Goal: Task Accomplishment & Management: Use online tool/utility

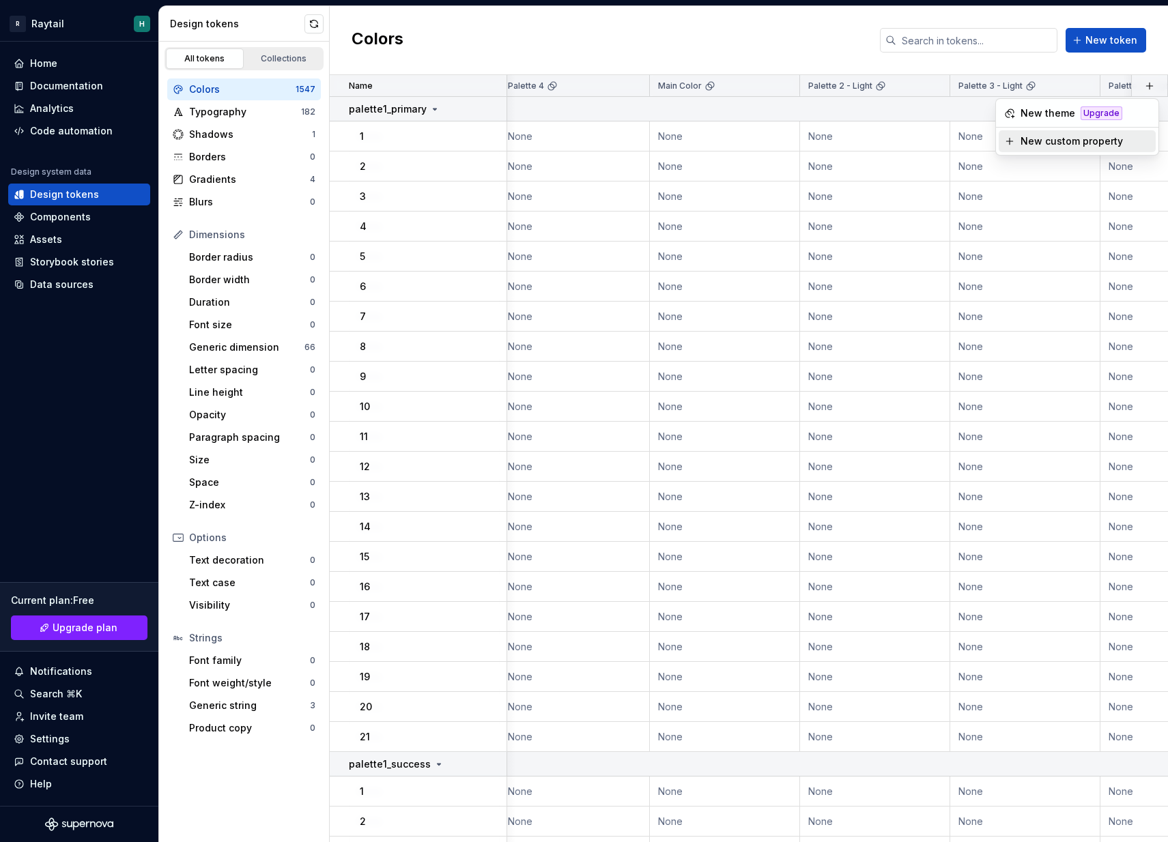
scroll to position [0, 972]
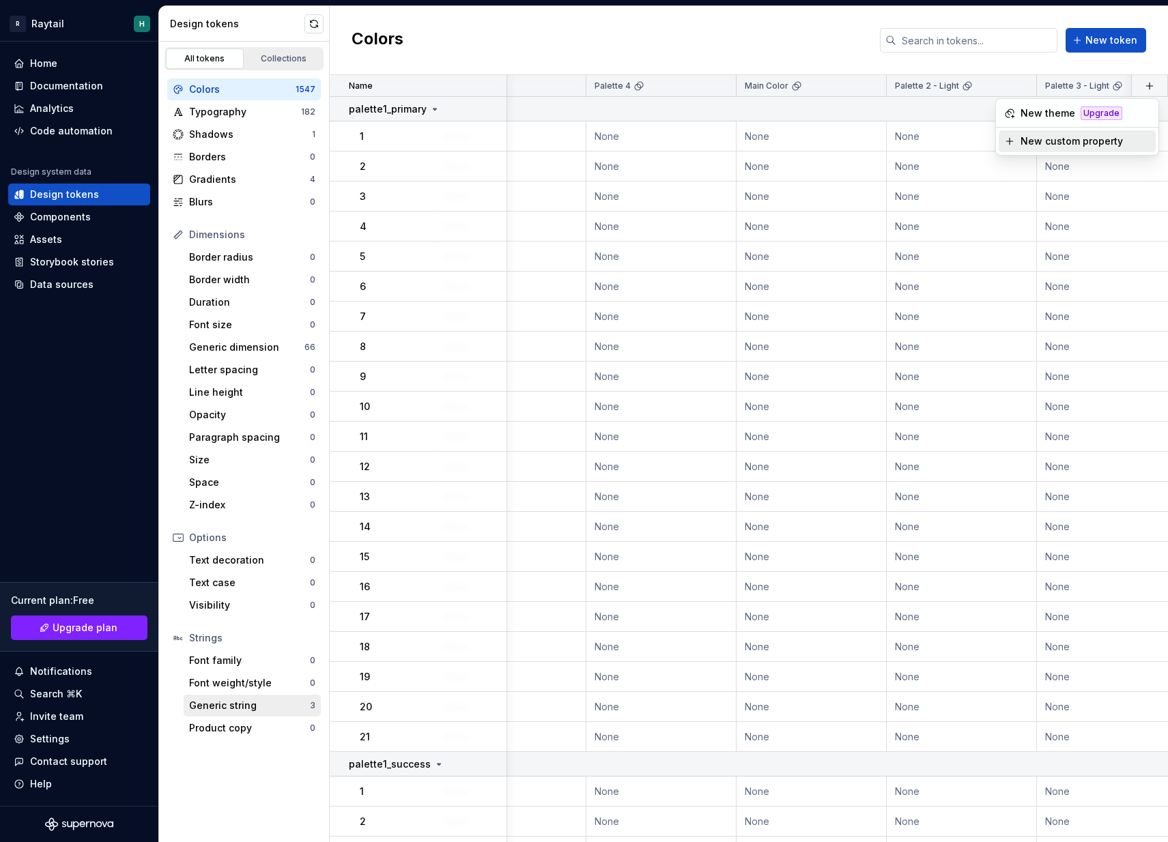
click at [244, 703] on div "Generic string" at bounding box center [249, 706] width 121 height 14
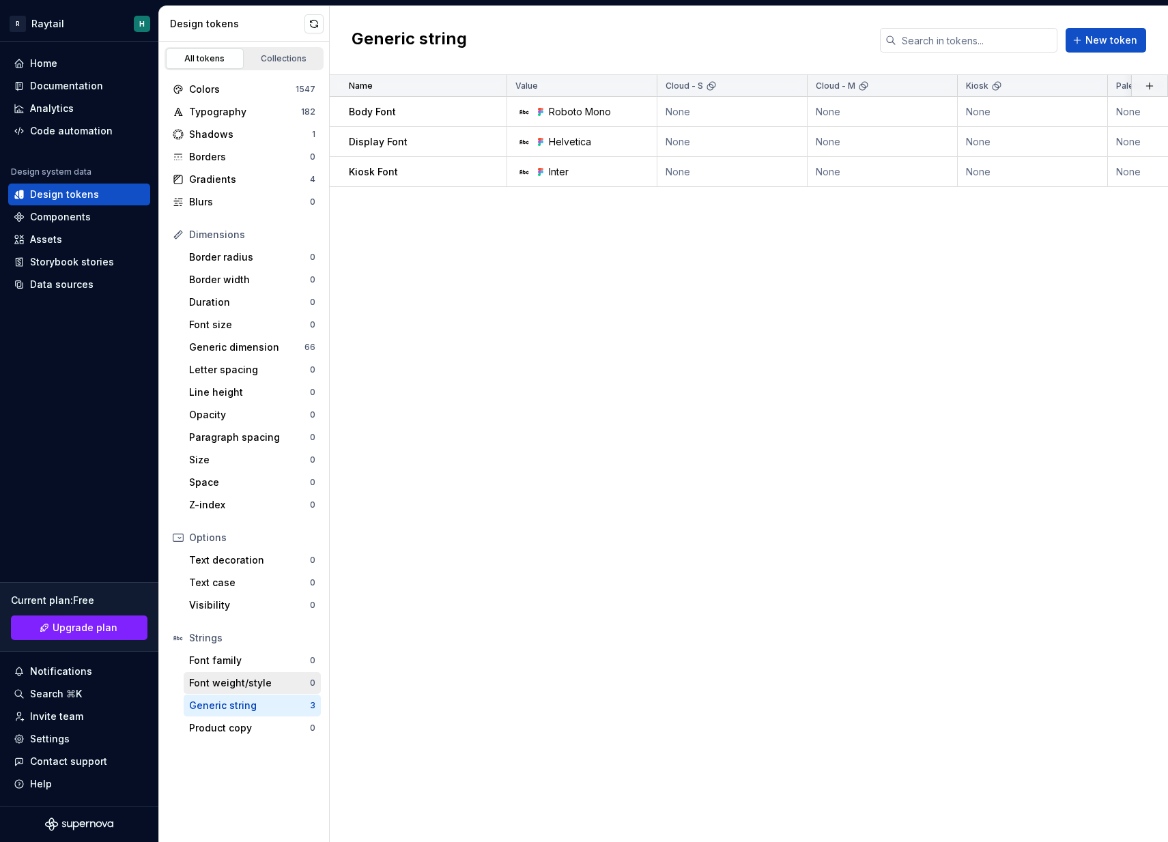
click at [248, 692] on div "Font weight/style 0" at bounding box center [252, 683] width 137 height 22
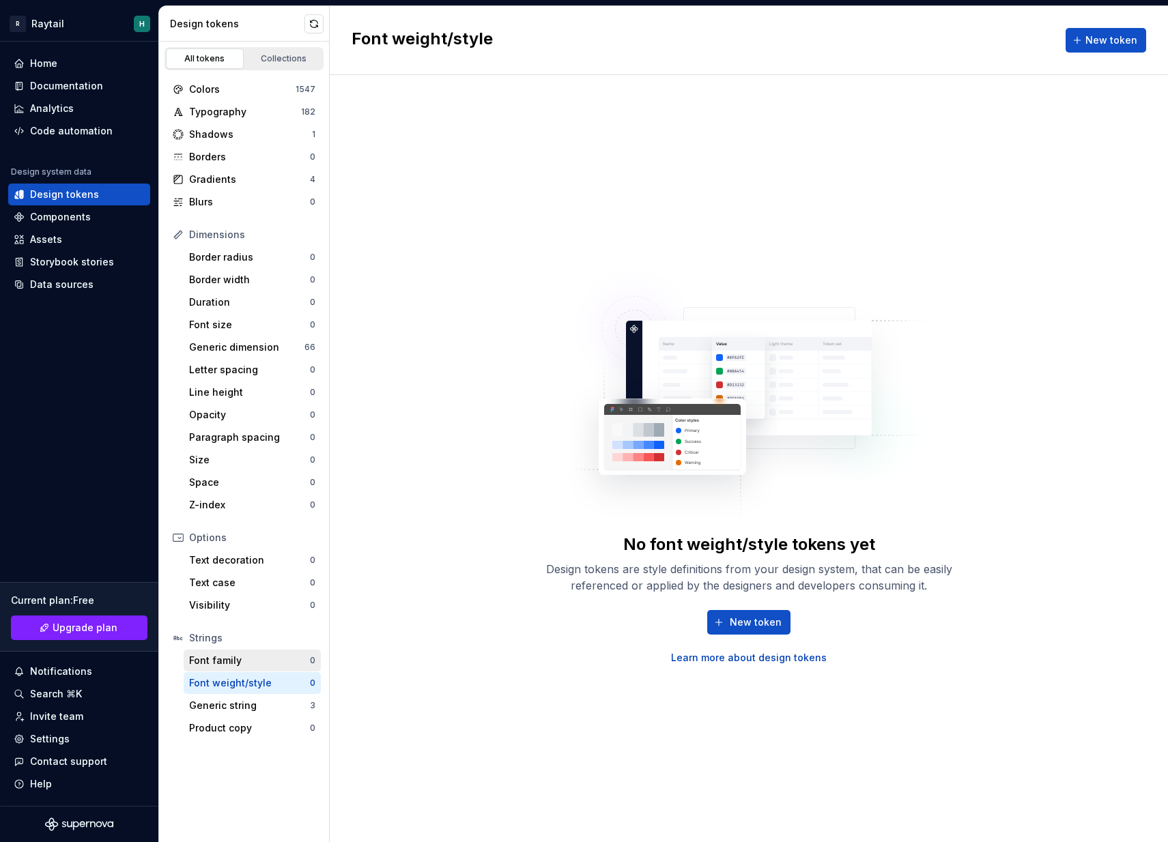
click at [260, 661] on div "Font family" at bounding box center [249, 661] width 121 height 14
click at [236, 730] on div "Product copy" at bounding box center [249, 729] width 121 height 14
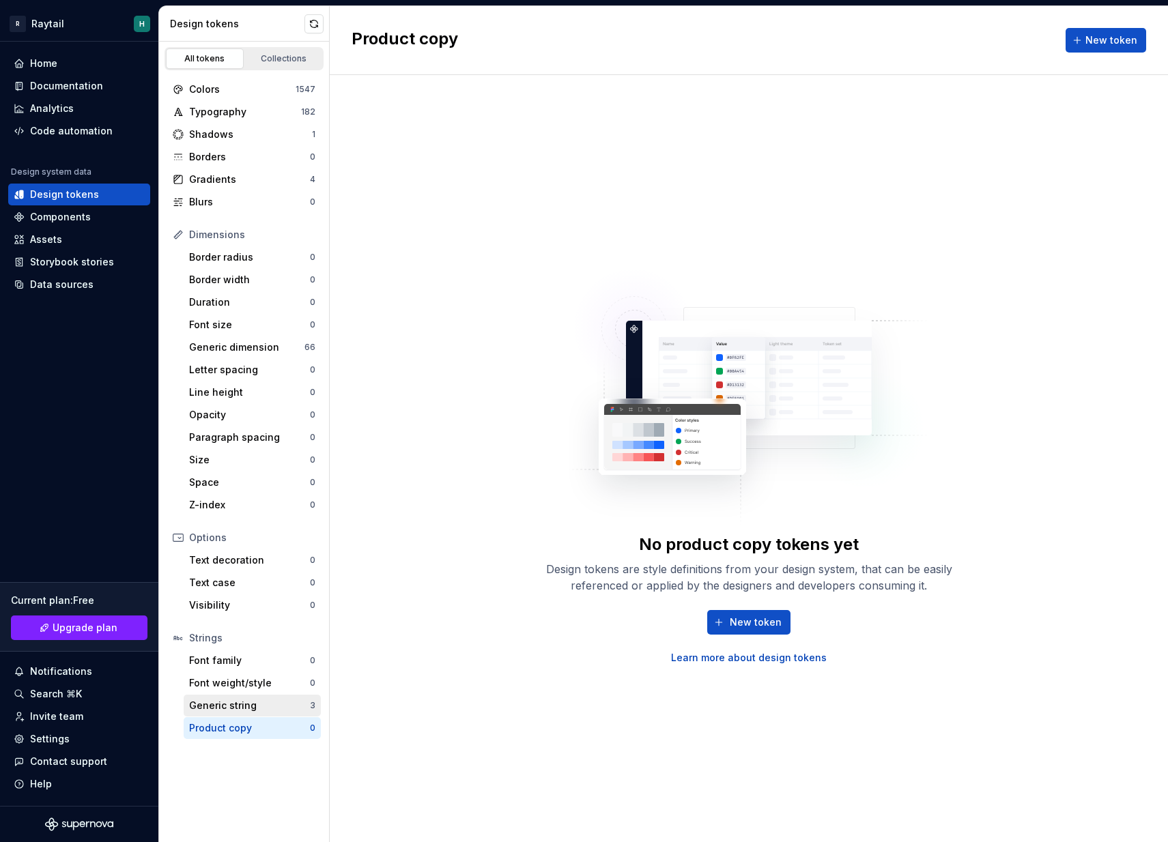
click at [242, 702] on div "Generic string" at bounding box center [249, 706] width 121 height 14
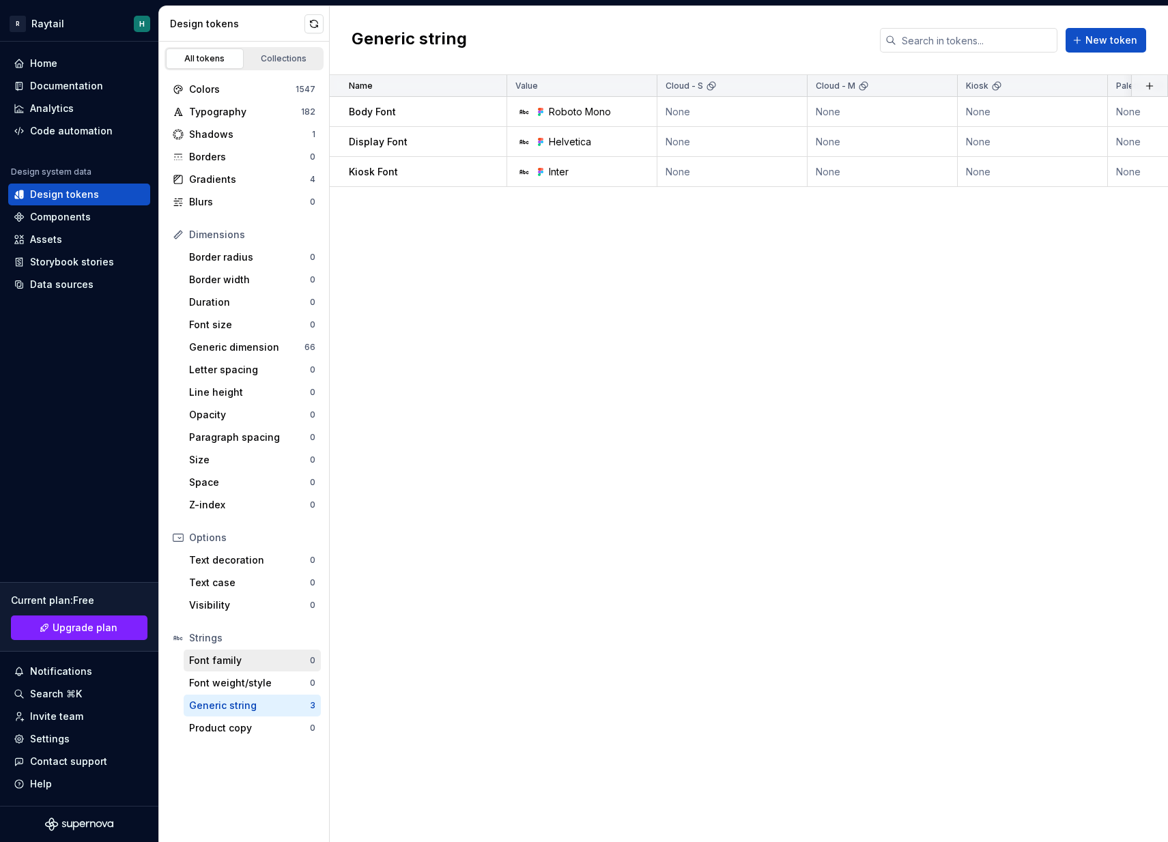
click at [251, 659] on div "Font family" at bounding box center [249, 661] width 121 height 14
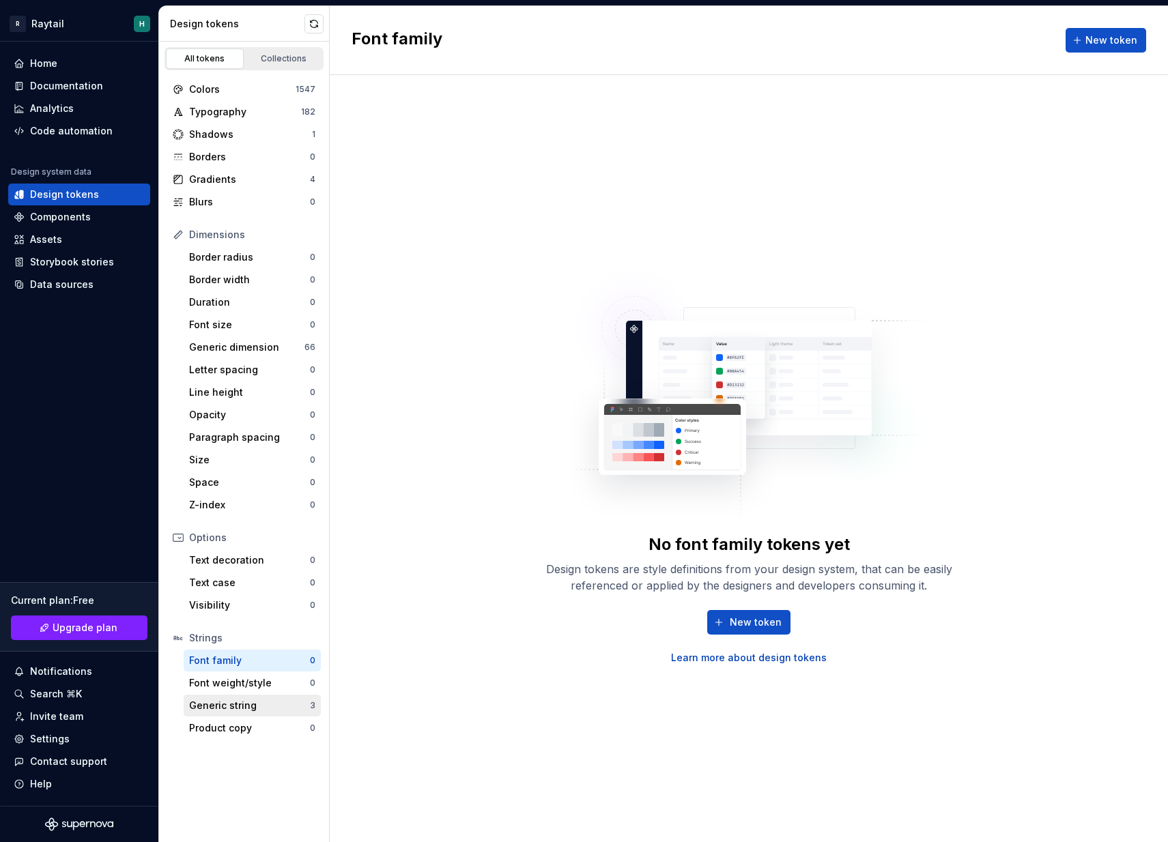
click at [238, 704] on div "Generic string" at bounding box center [249, 706] width 121 height 14
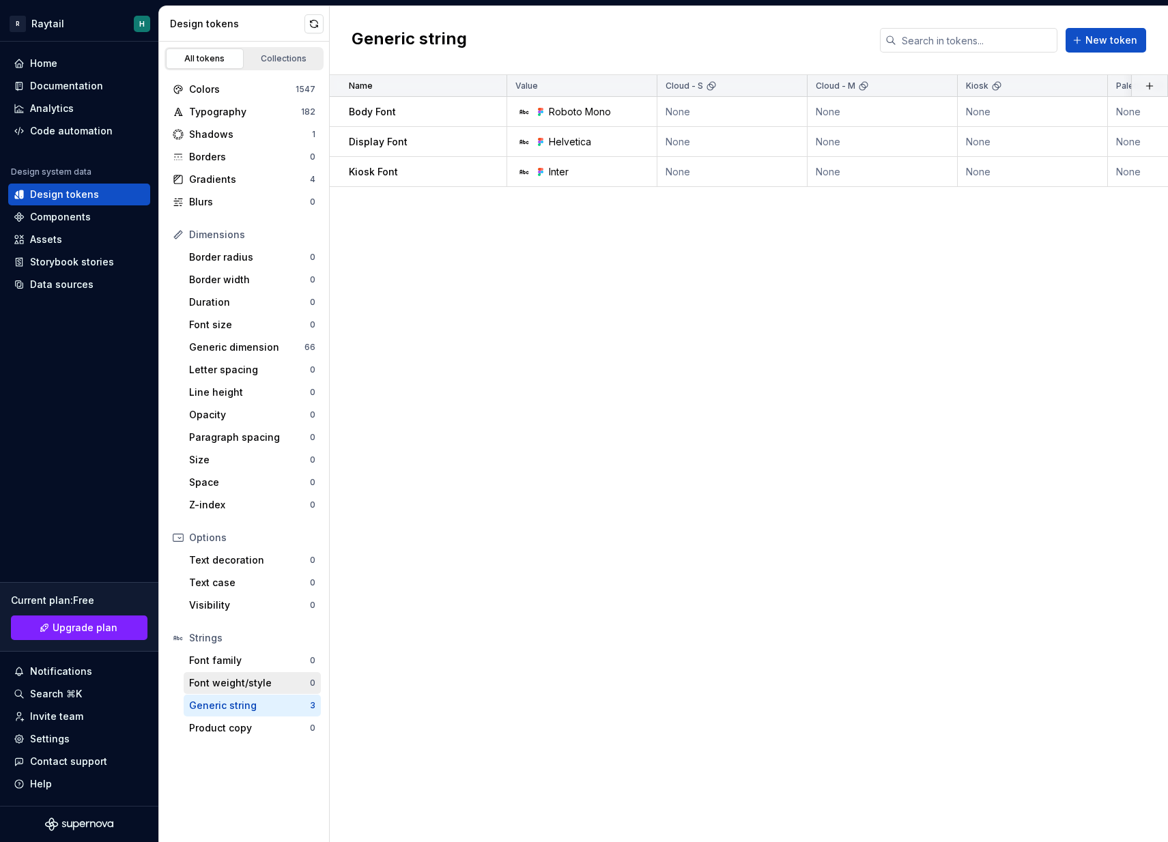
click at [240, 692] on div "Font weight/style 0" at bounding box center [252, 683] width 137 height 22
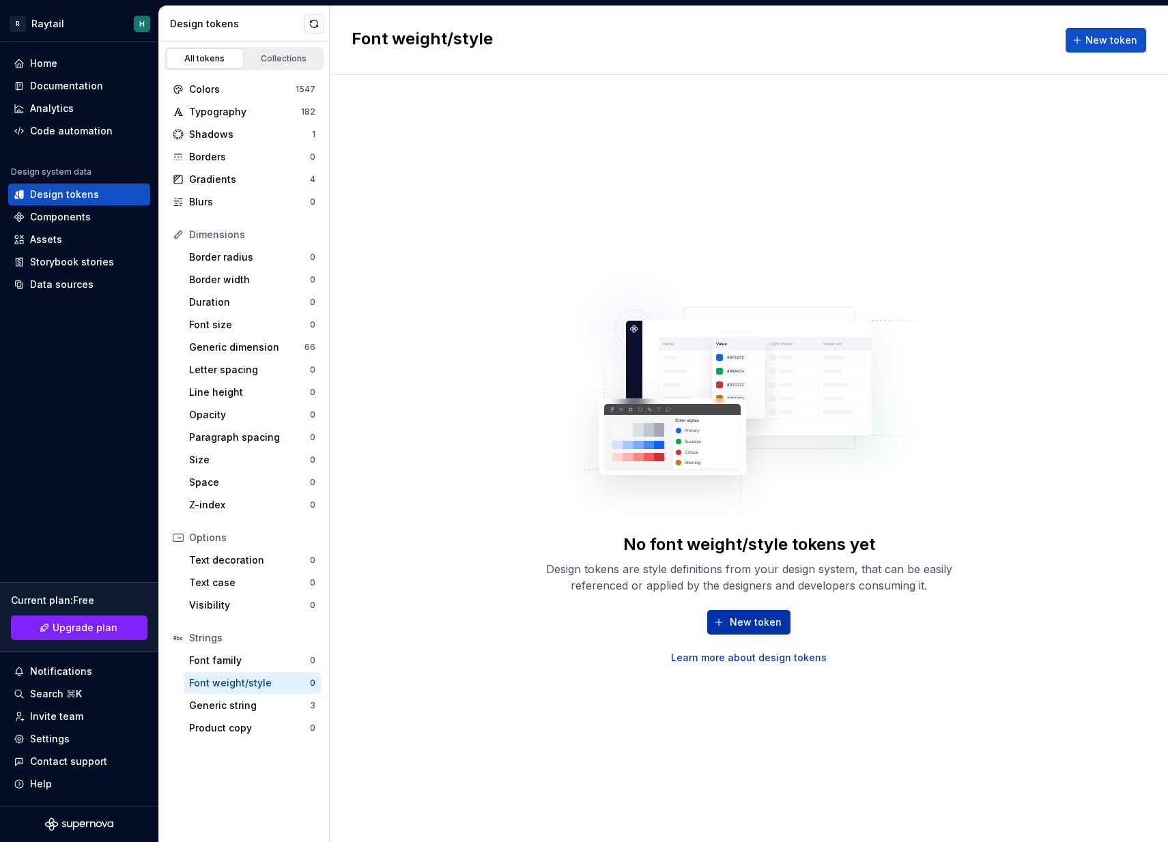
click at [765, 626] on span "New token" at bounding box center [756, 623] width 52 height 14
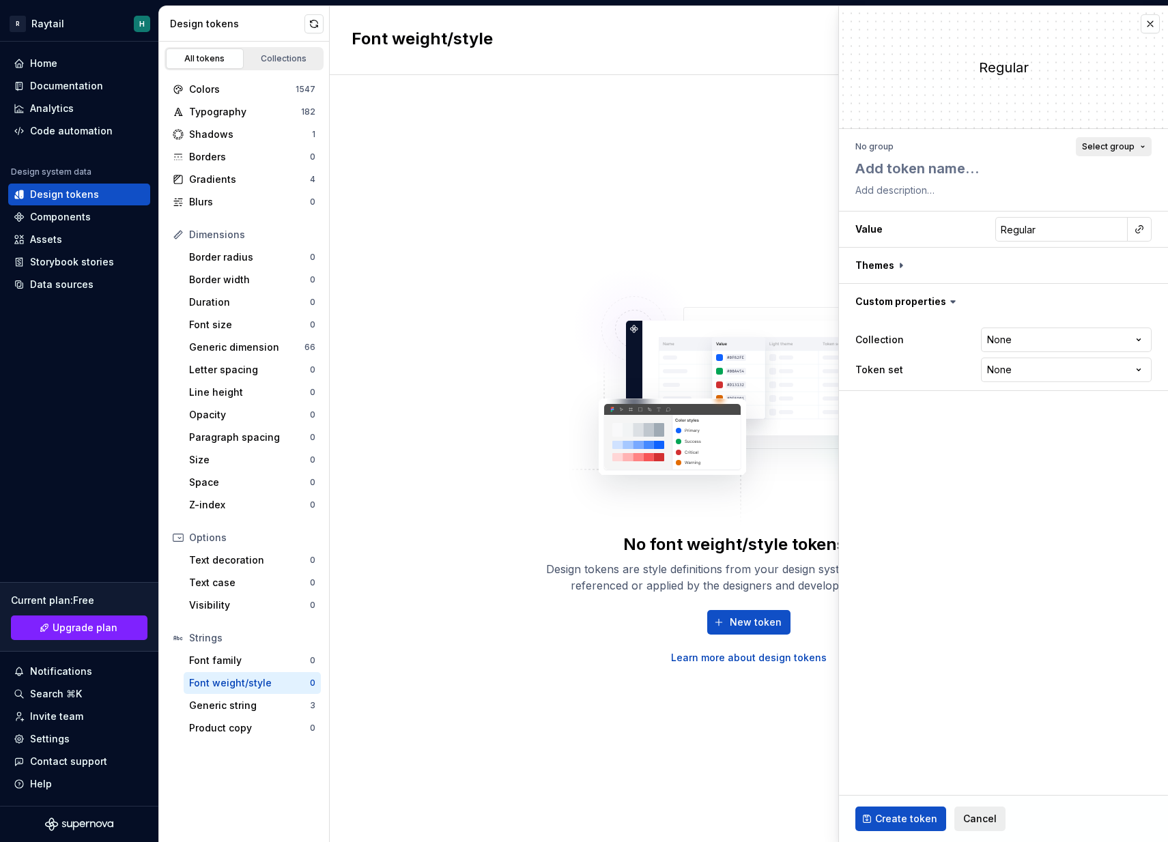
click at [1138, 151] on button "Select group" at bounding box center [1114, 146] width 76 height 19
click at [970, 578] on fieldset "**********" at bounding box center [1003, 424] width 329 height 836
click at [257, 116] on div "Typography" at bounding box center [245, 112] width 112 height 14
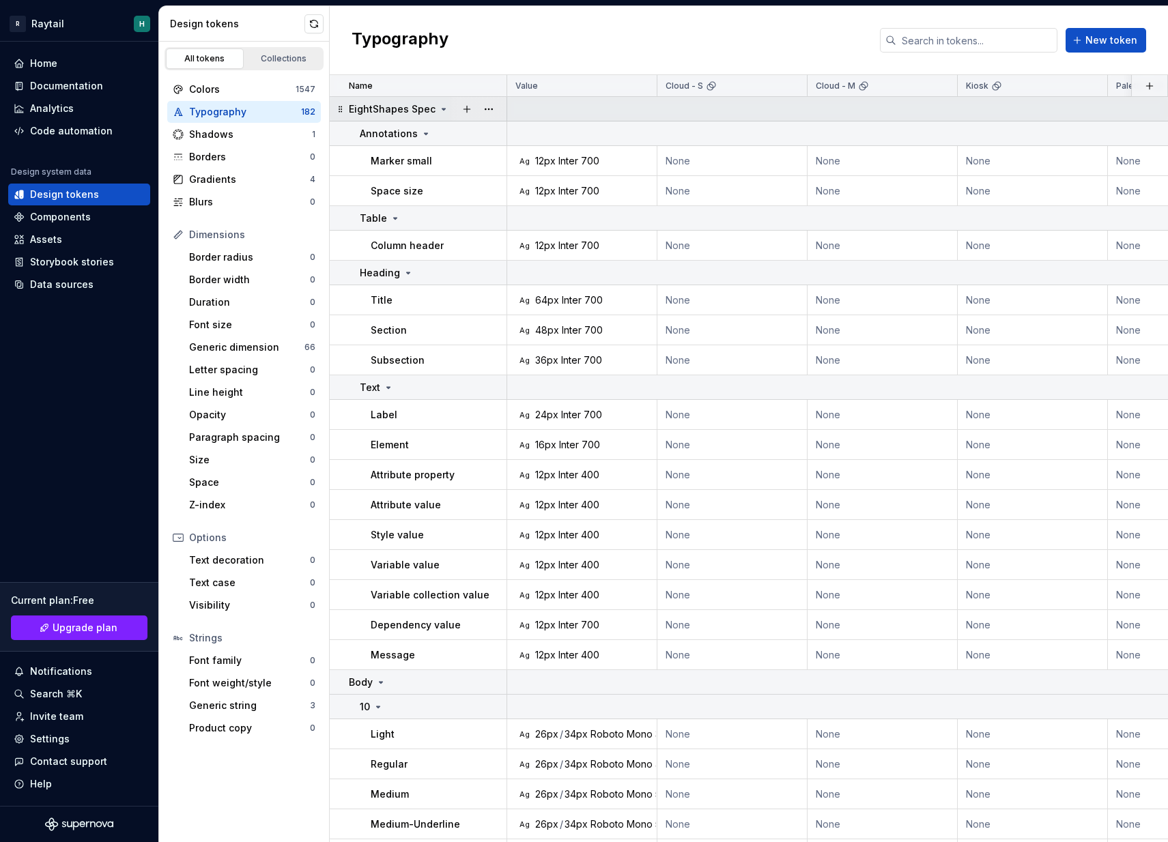
click at [439, 117] on td "EightShapes Spec" at bounding box center [418, 109] width 177 height 25
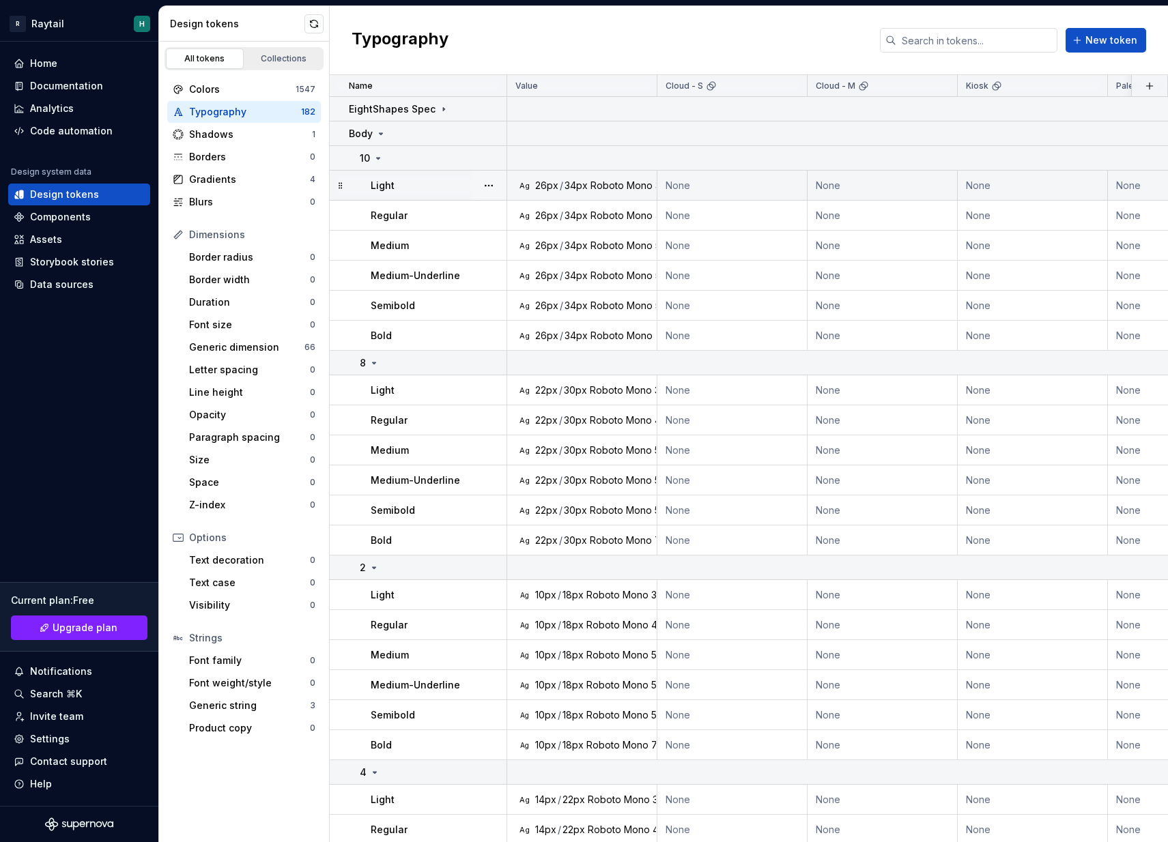
click at [414, 182] on div "Light" at bounding box center [438, 186] width 135 height 14
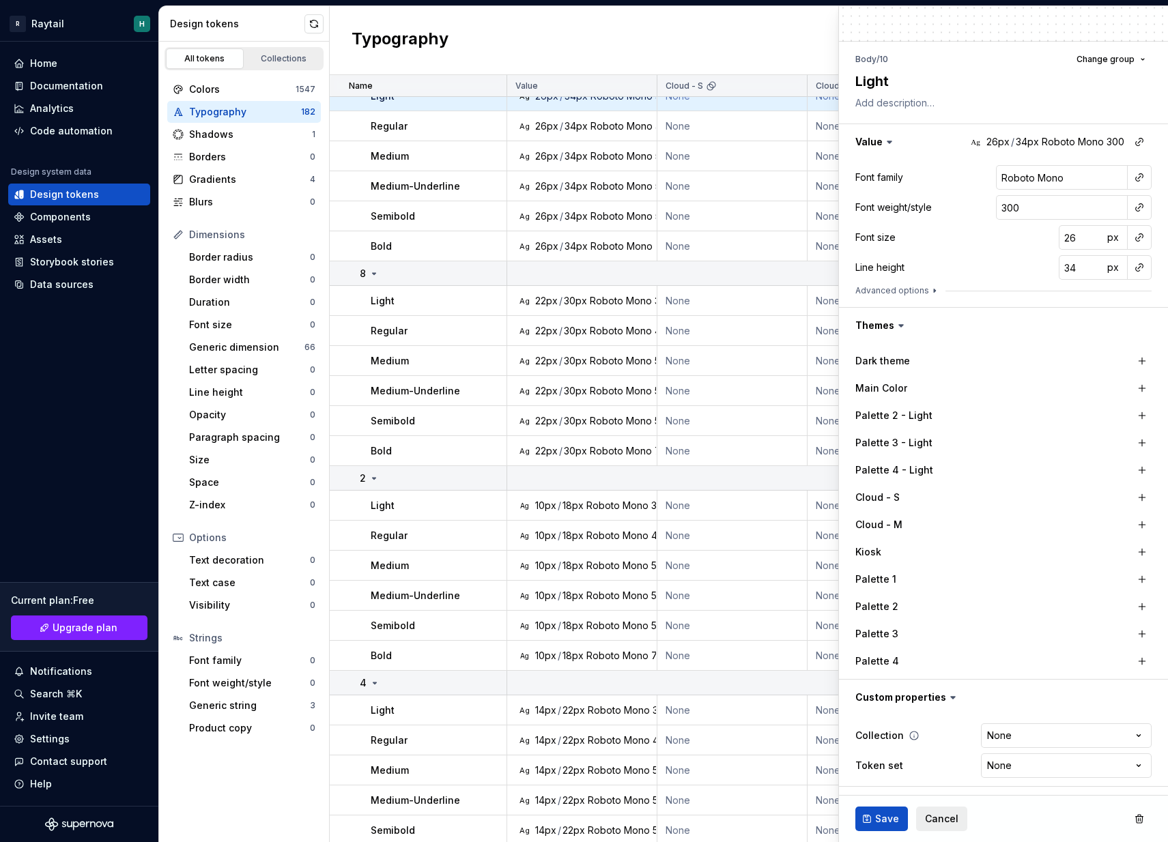
scroll to position [87, 0]
click at [916, 697] on button "button" at bounding box center [1003, 697] width 329 height 35
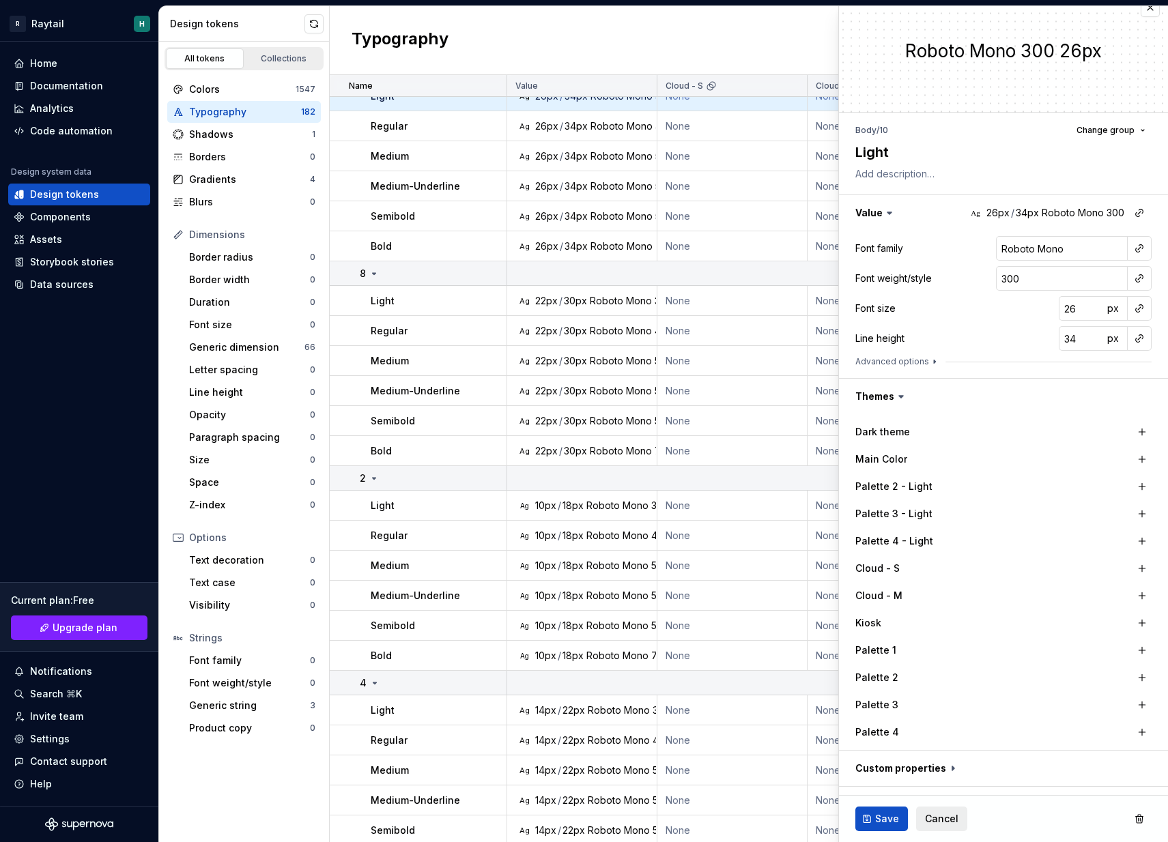
click at [904, 395] on icon at bounding box center [901, 397] width 14 height 14
click at [898, 395] on icon at bounding box center [901, 397] width 14 height 14
click at [698, 259] on td "None" at bounding box center [732, 246] width 150 height 30
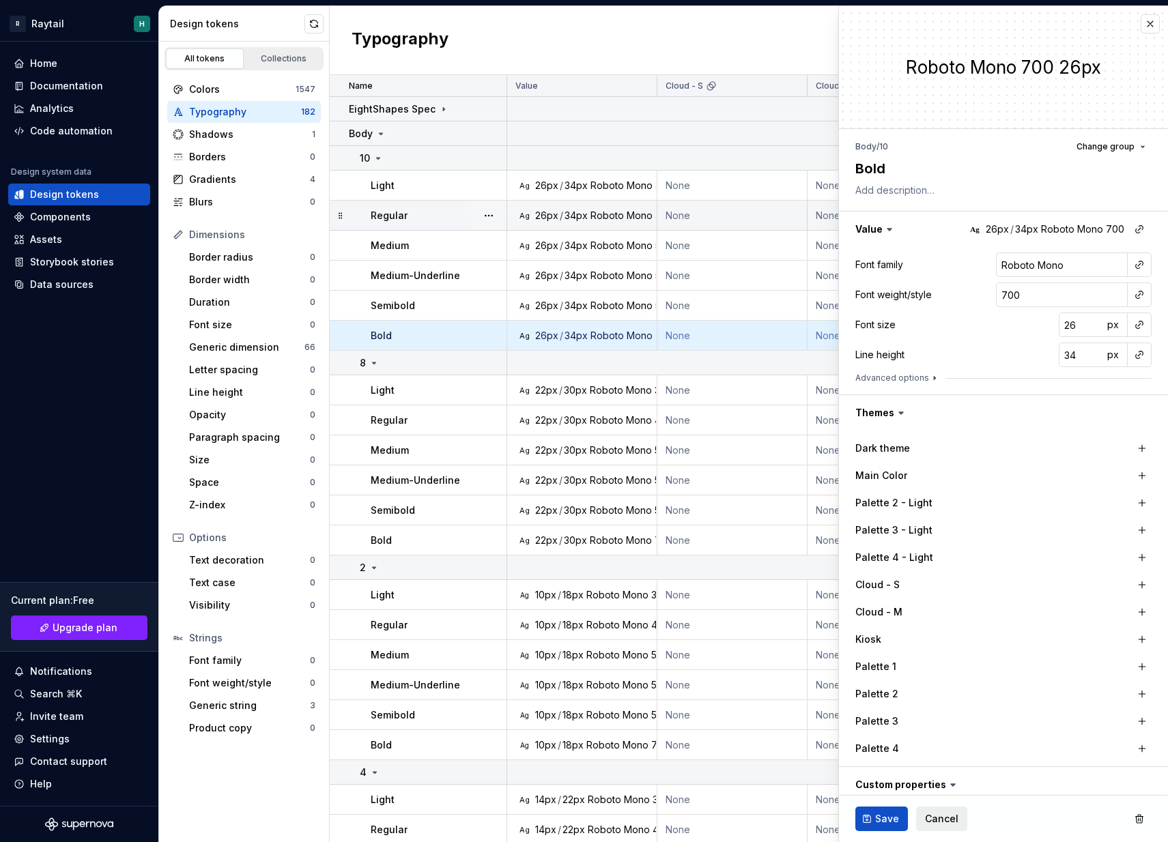
type textarea "*"
click at [241, 100] on div "Colors 1547 Typography 182 Shadows 1 Borders 0 Gradients 4 Blurs 0" at bounding box center [244, 146] width 154 height 134
click at [249, 91] on div "Colors" at bounding box center [242, 90] width 106 height 14
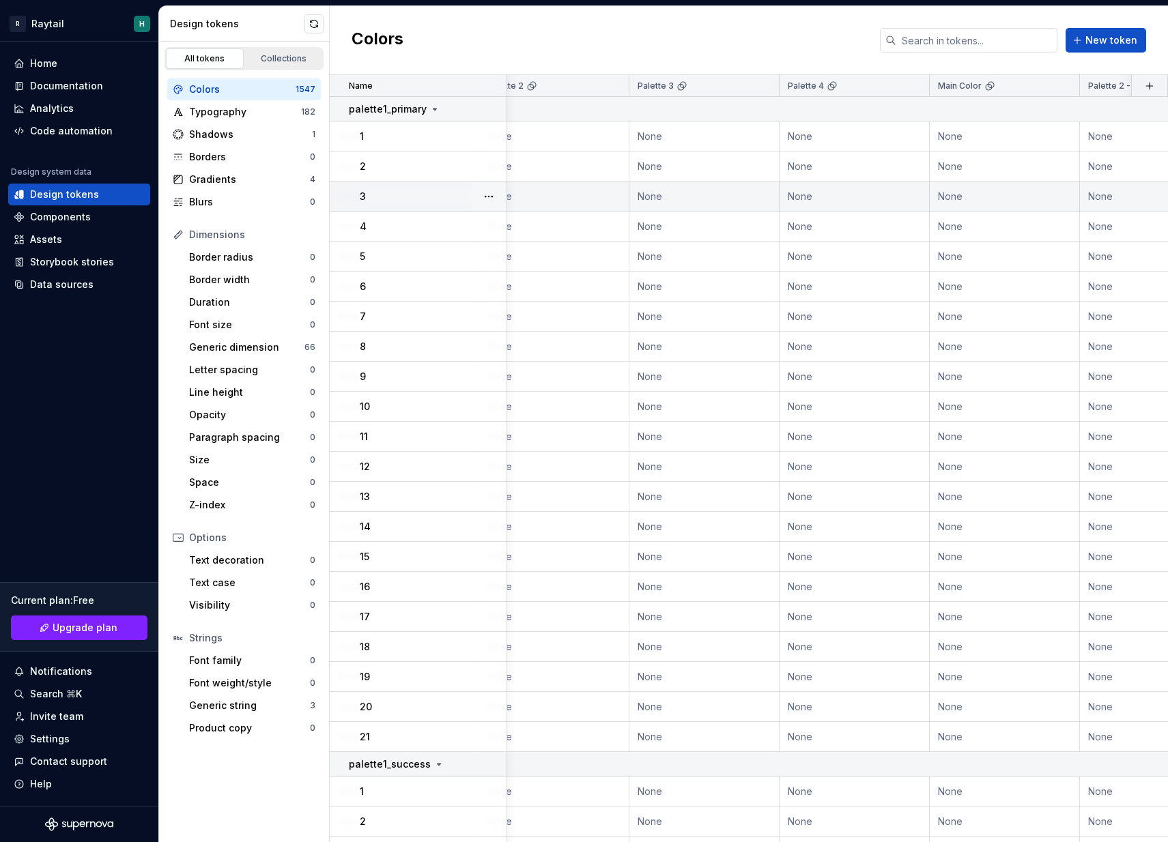
scroll to position [0, 653]
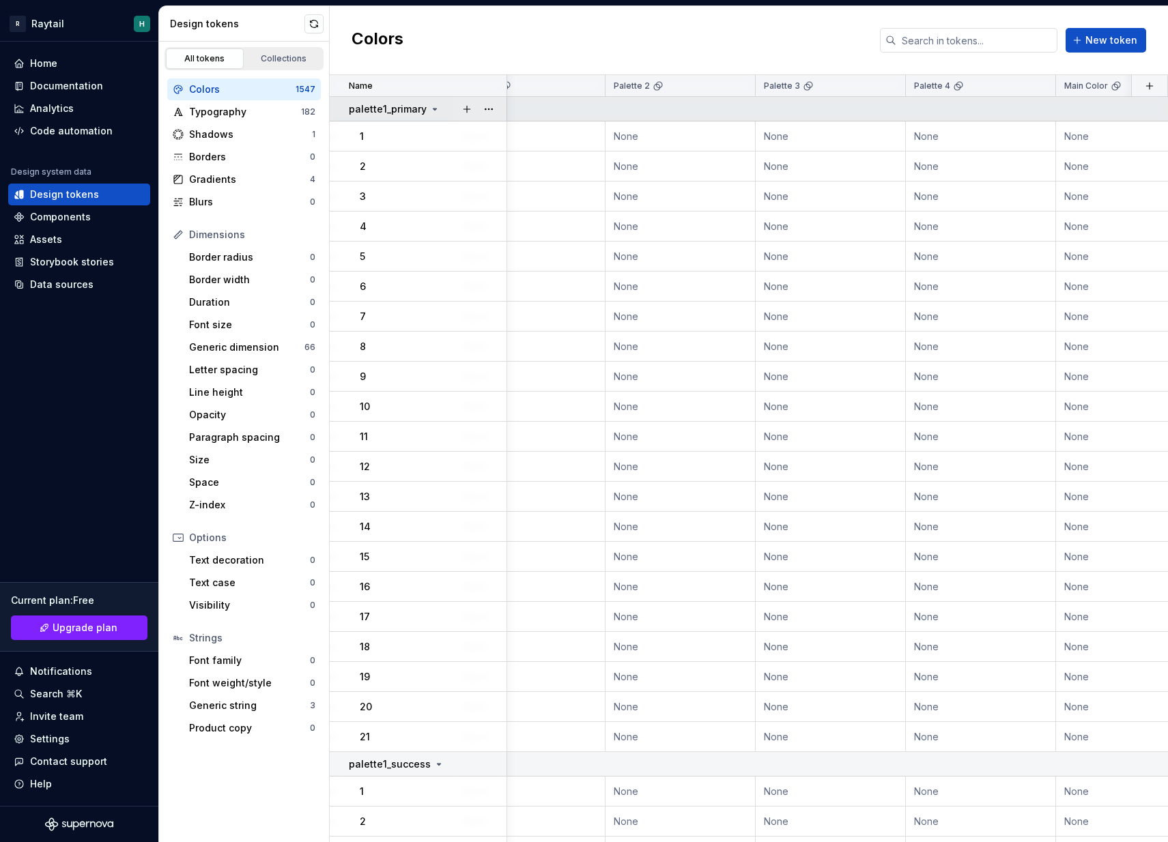
click at [422, 108] on p "palette1_primary" at bounding box center [388, 109] width 78 height 14
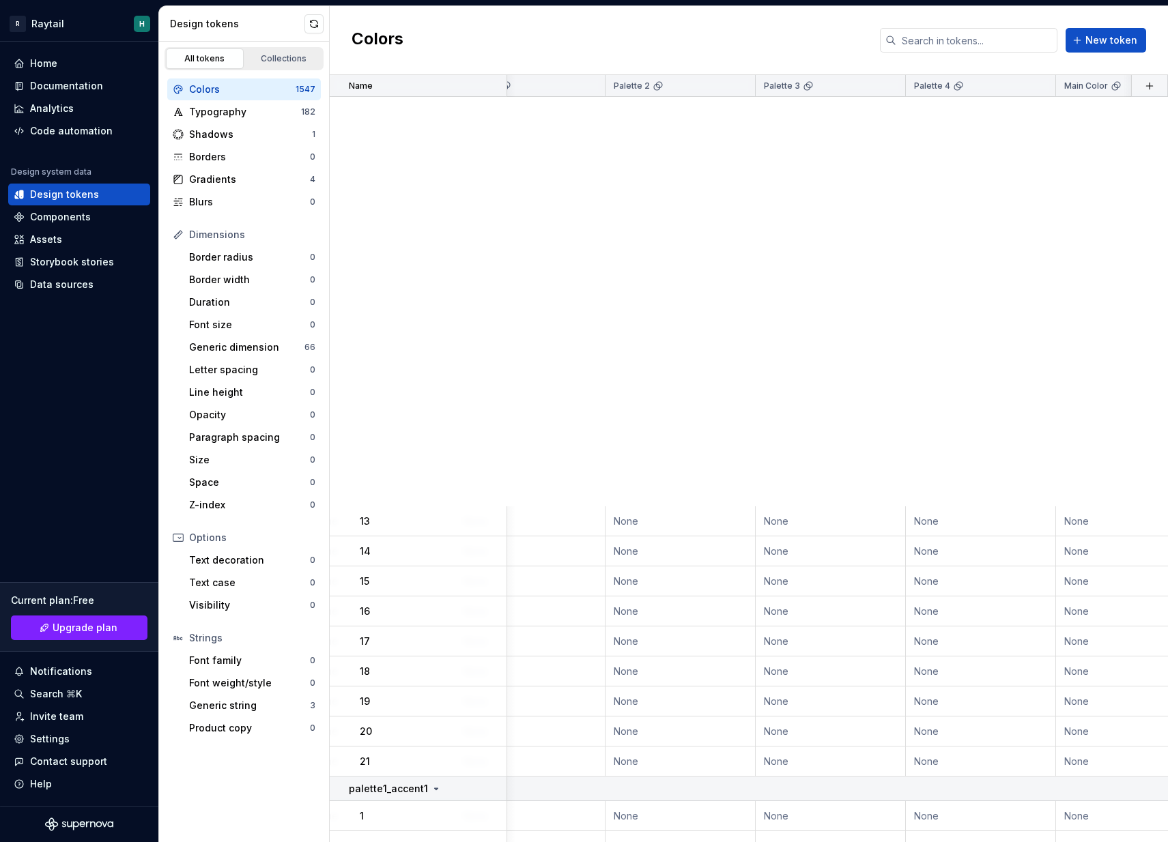
scroll to position [940, 653]
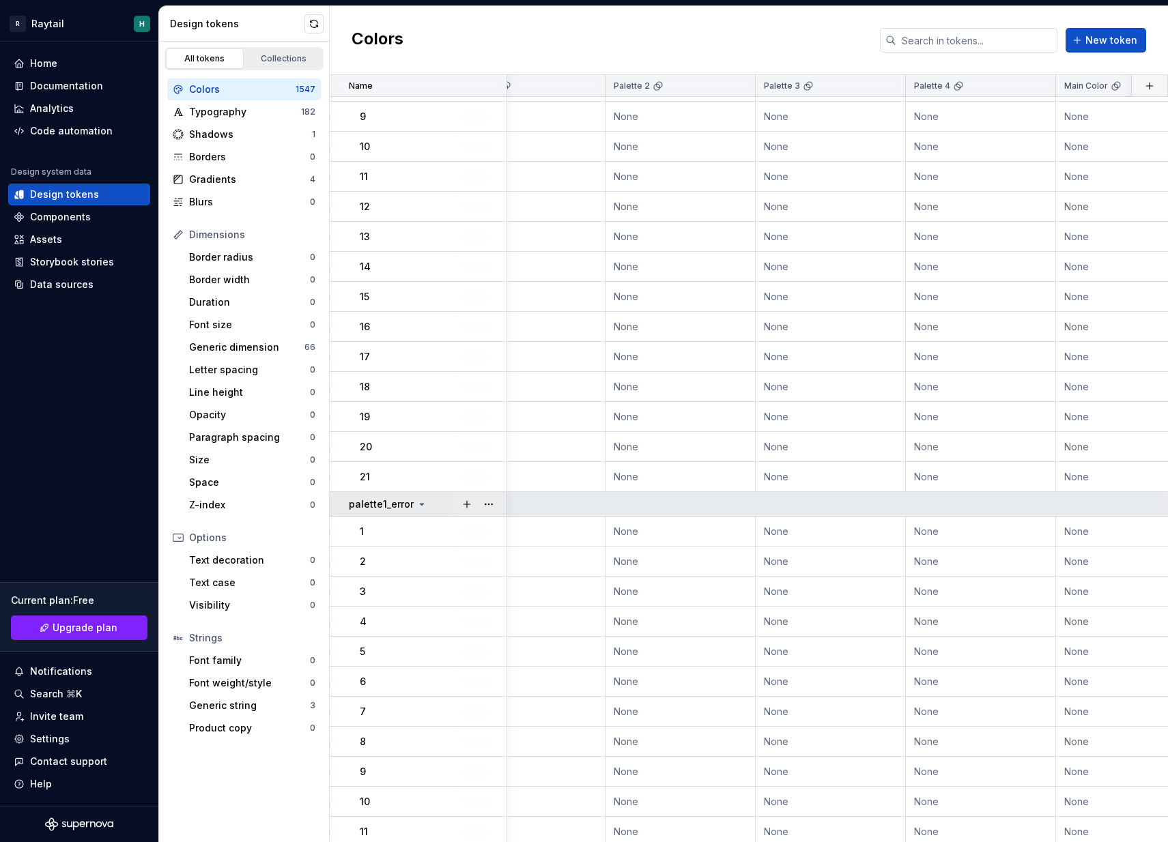
click at [414, 498] on div "palette1_error" at bounding box center [388, 505] width 79 height 14
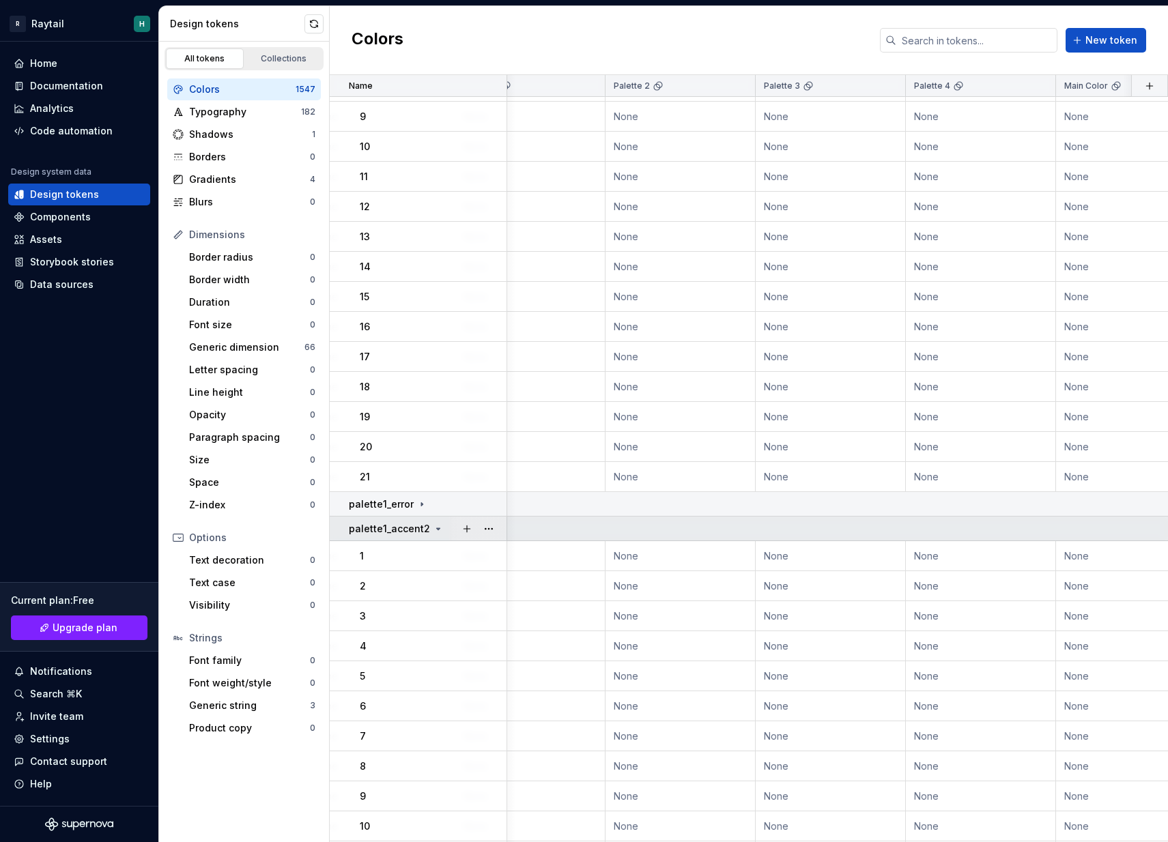
click at [415, 529] on p "palette1_accent2" at bounding box center [389, 529] width 81 height 14
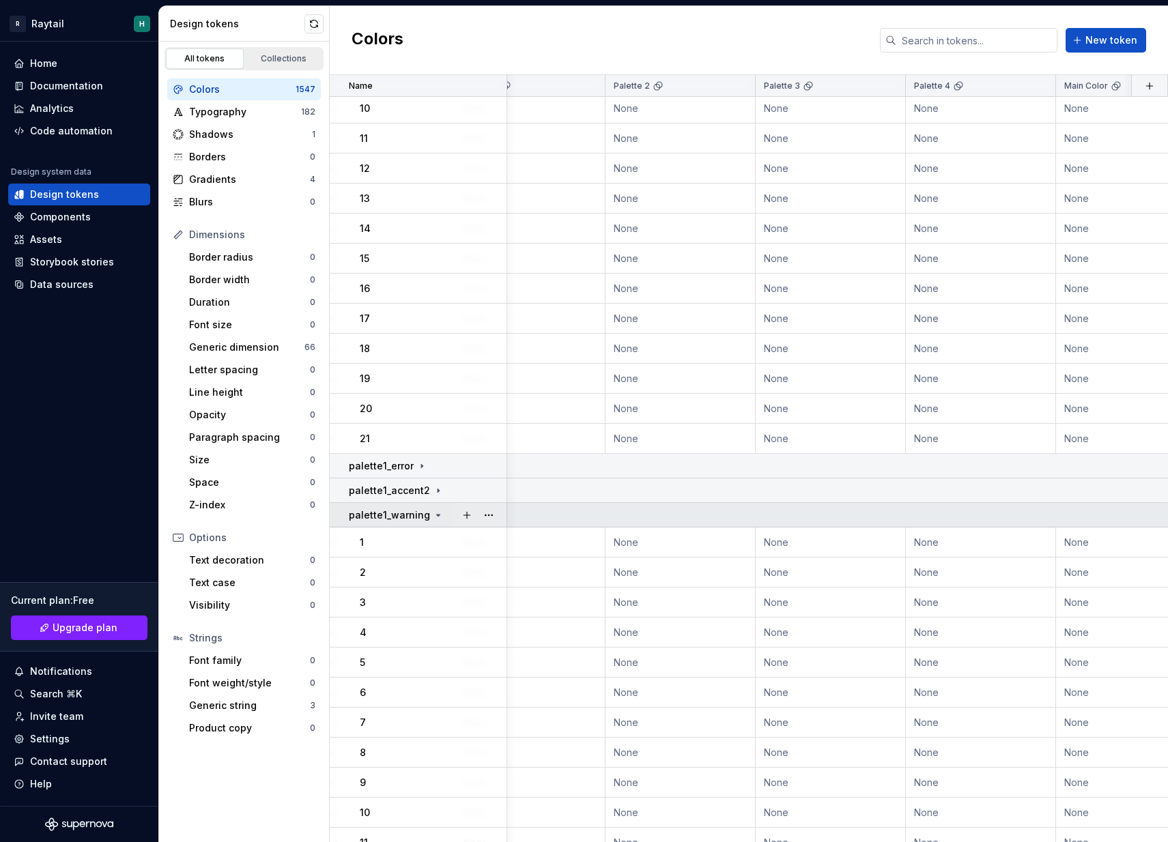
scroll to position [983, 653]
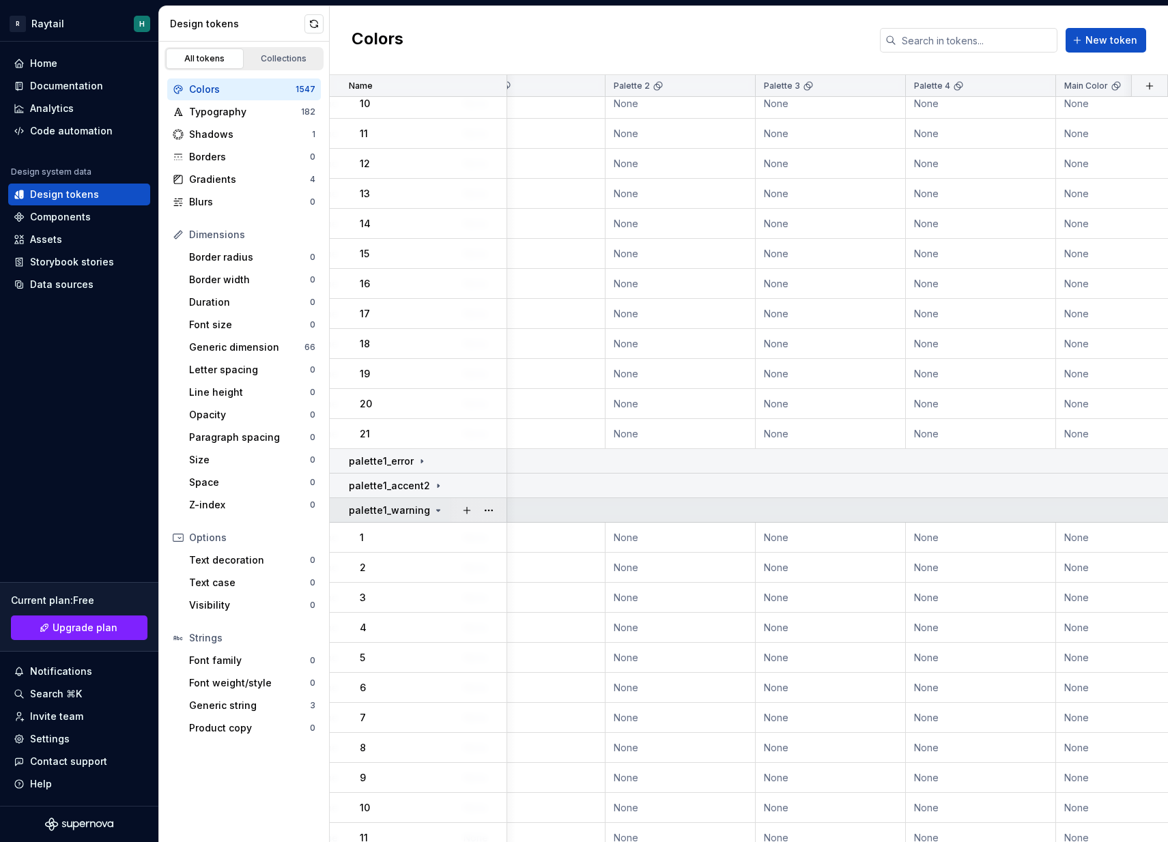
click at [421, 507] on p "palette1_warning" at bounding box center [389, 511] width 81 height 14
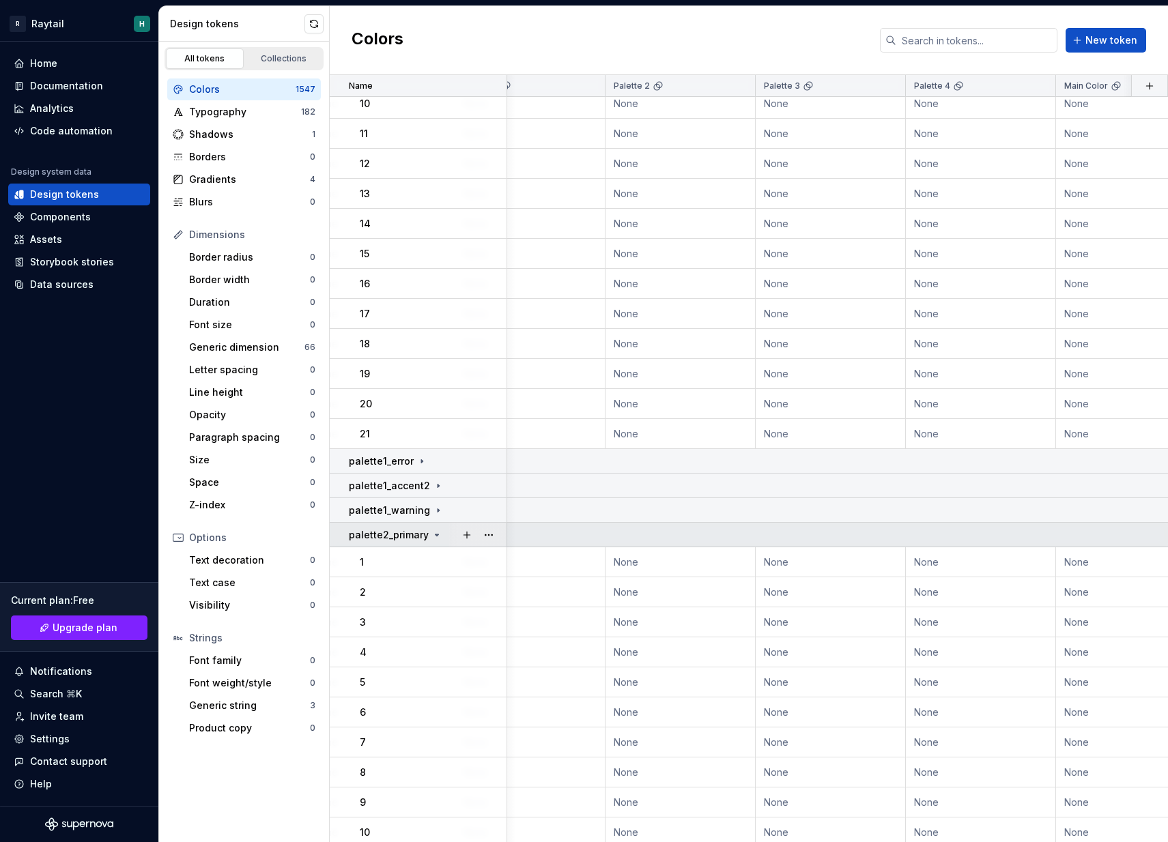
click at [423, 543] on td "palette2_primary" at bounding box center [418, 535] width 177 height 25
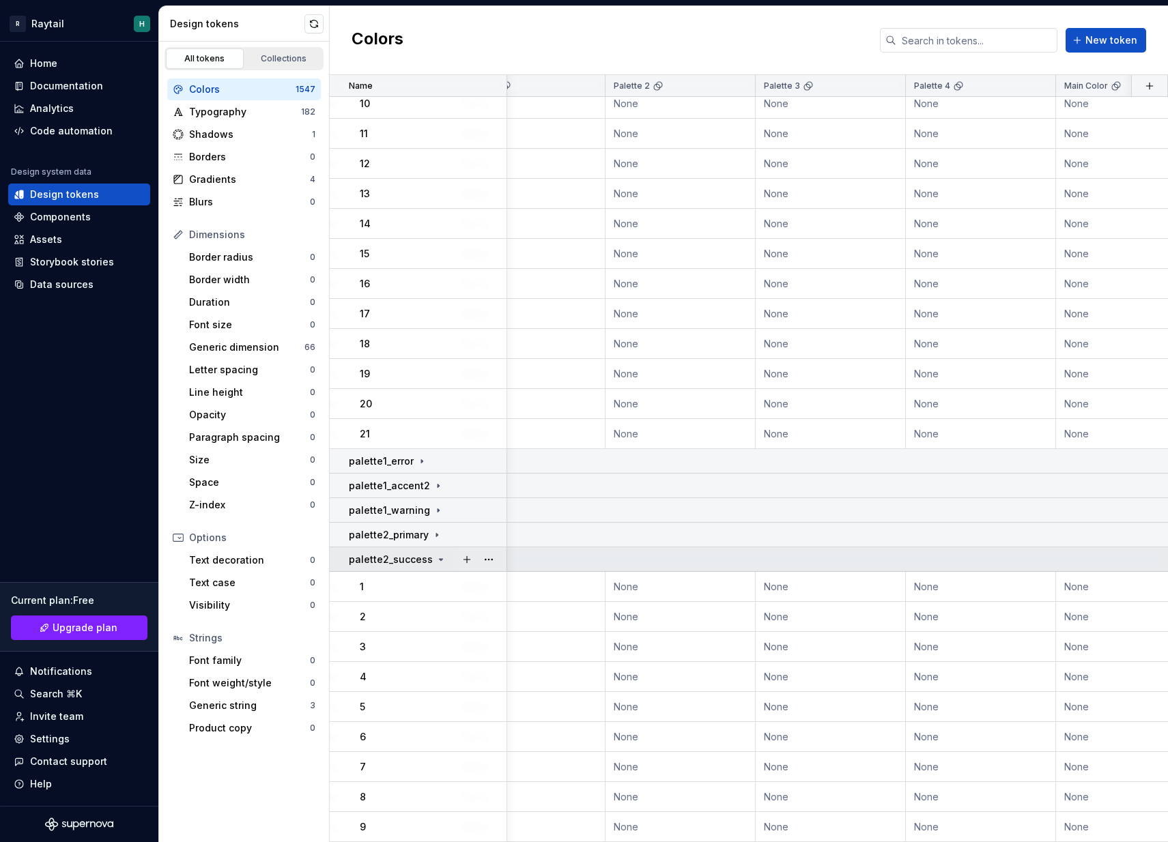
click at [421, 565] on p "palette2_success" at bounding box center [391, 560] width 84 height 14
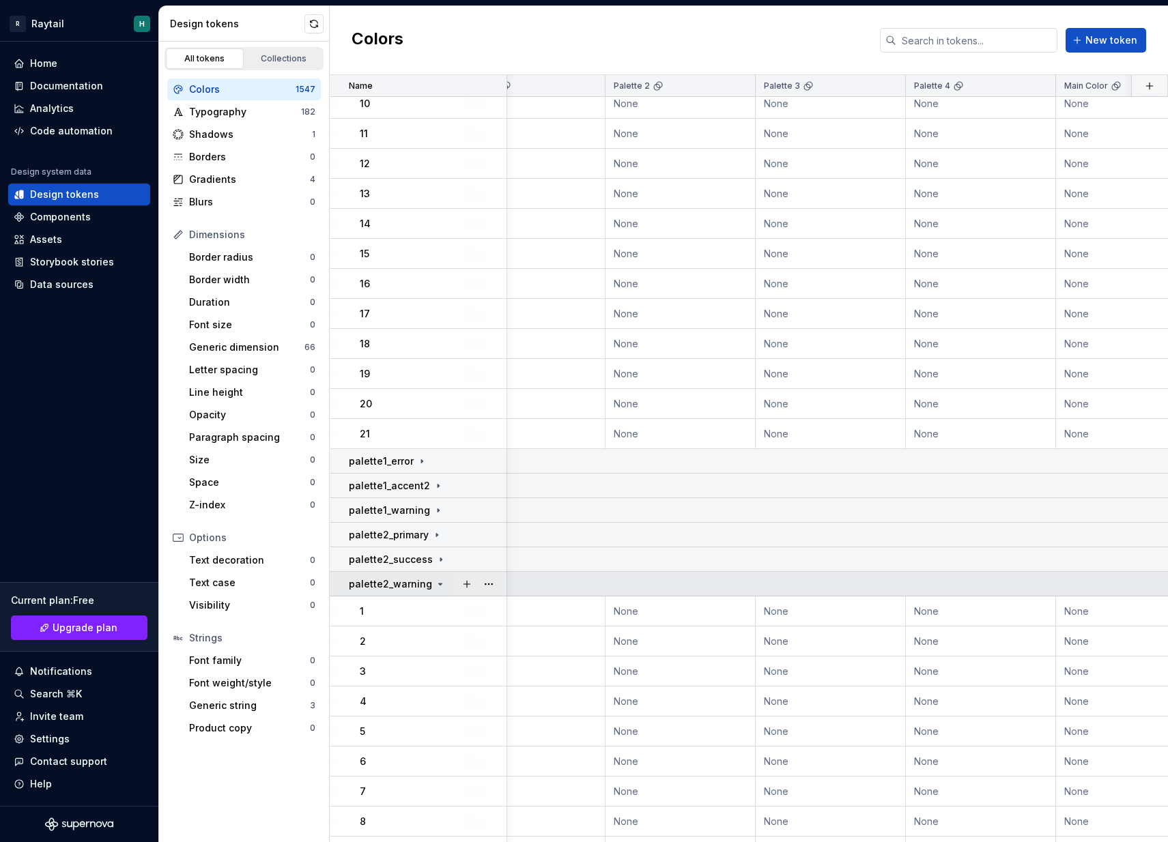
click at [422, 584] on p "palette2_warning" at bounding box center [390, 585] width 83 height 14
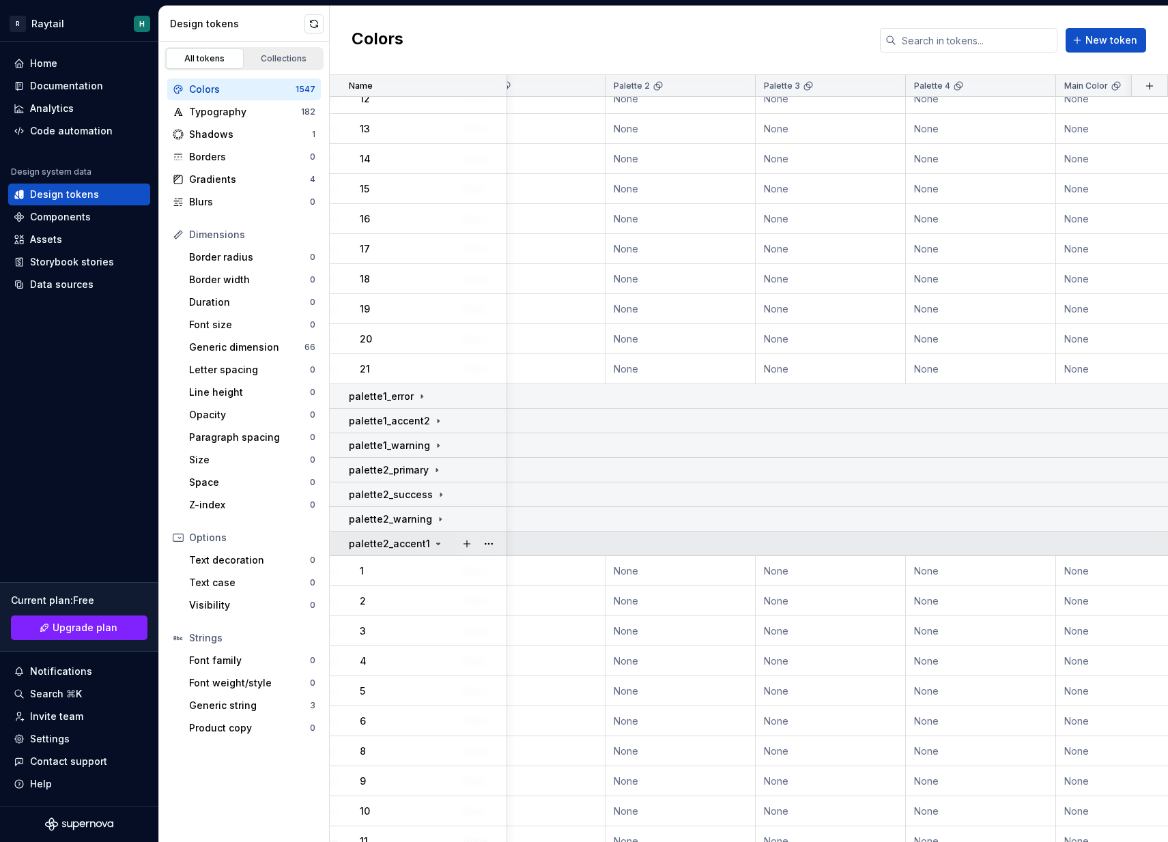
scroll to position [1103, 653]
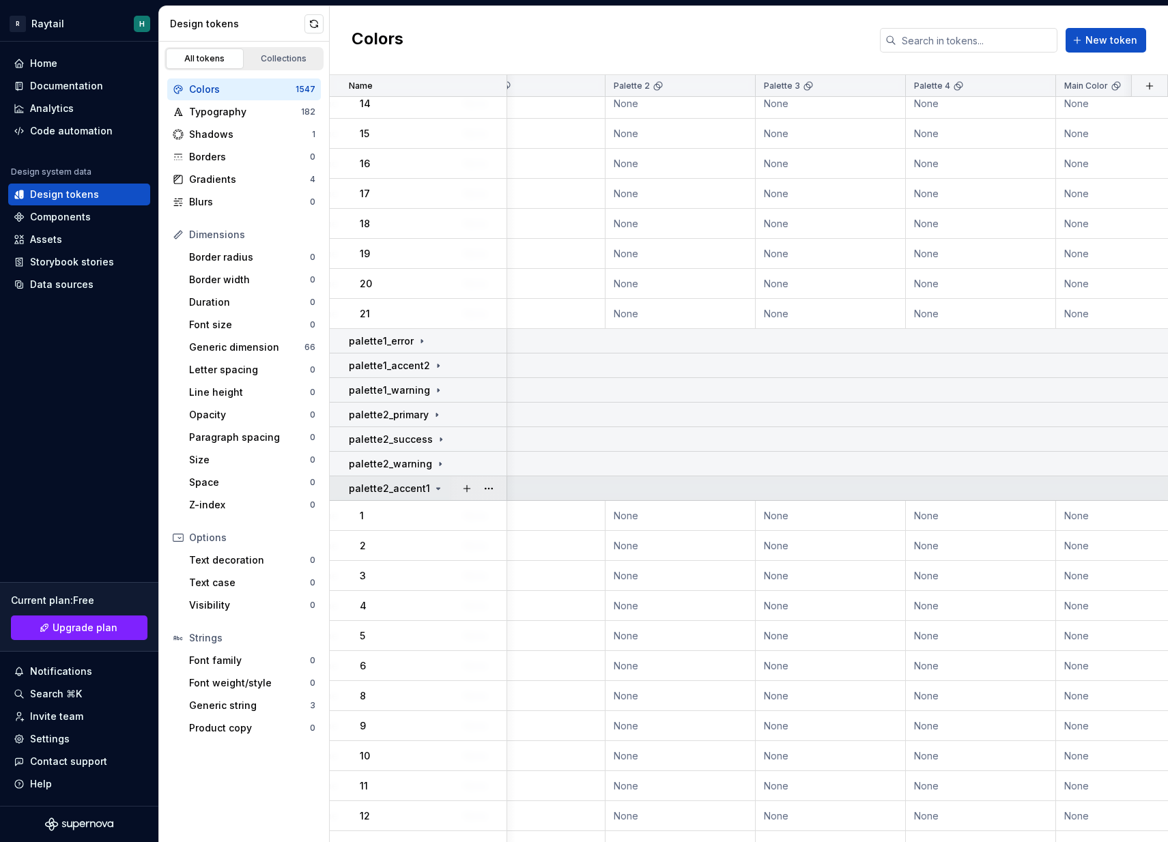
click at [449, 484] on div at bounding box center [477, 488] width 57 height 24
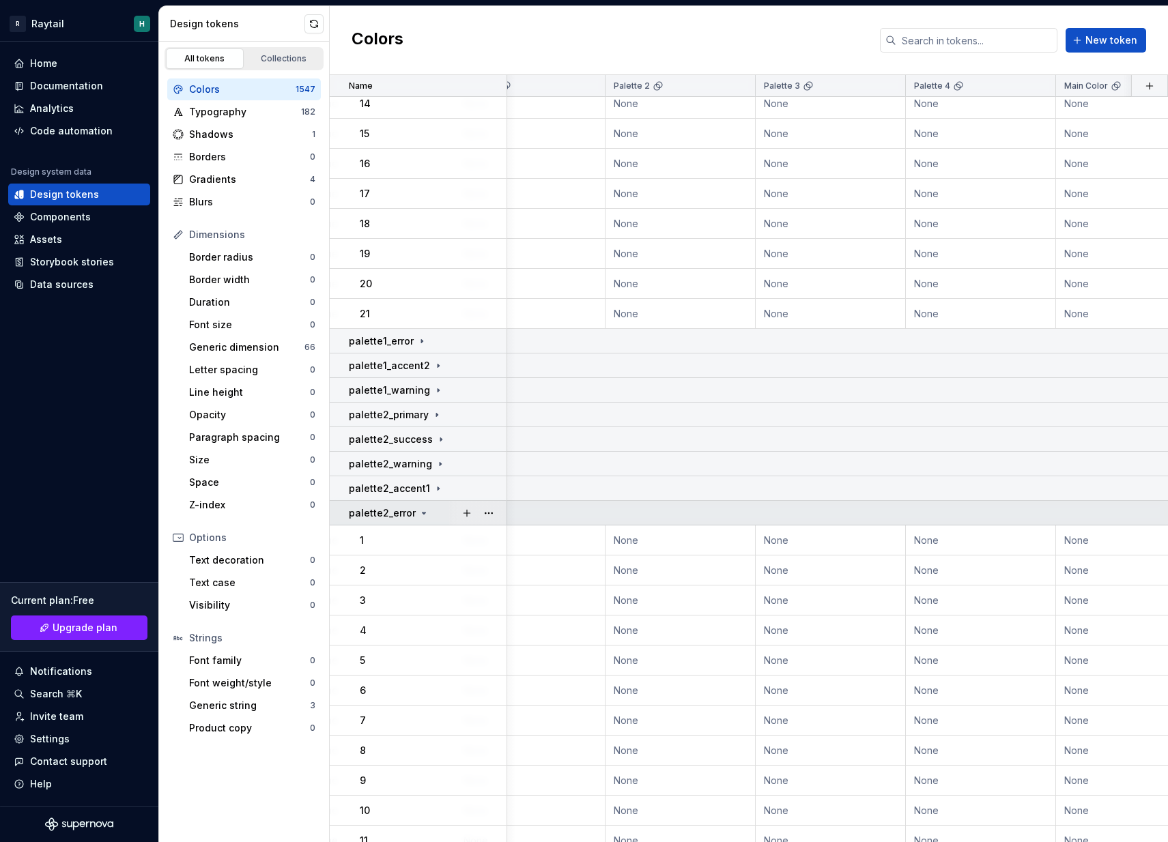
click at [418, 510] on icon at bounding box center [423, 513] width 11 height 11
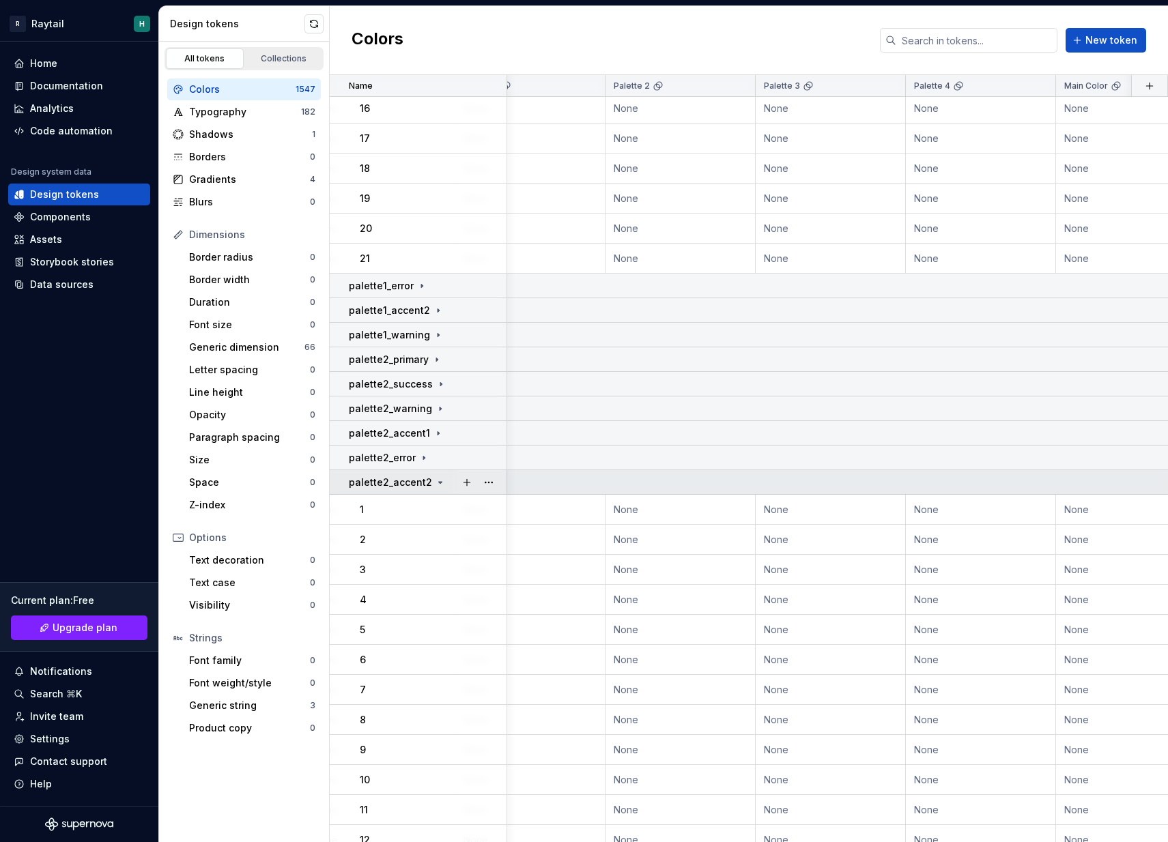
scroll to position [1245, 653]
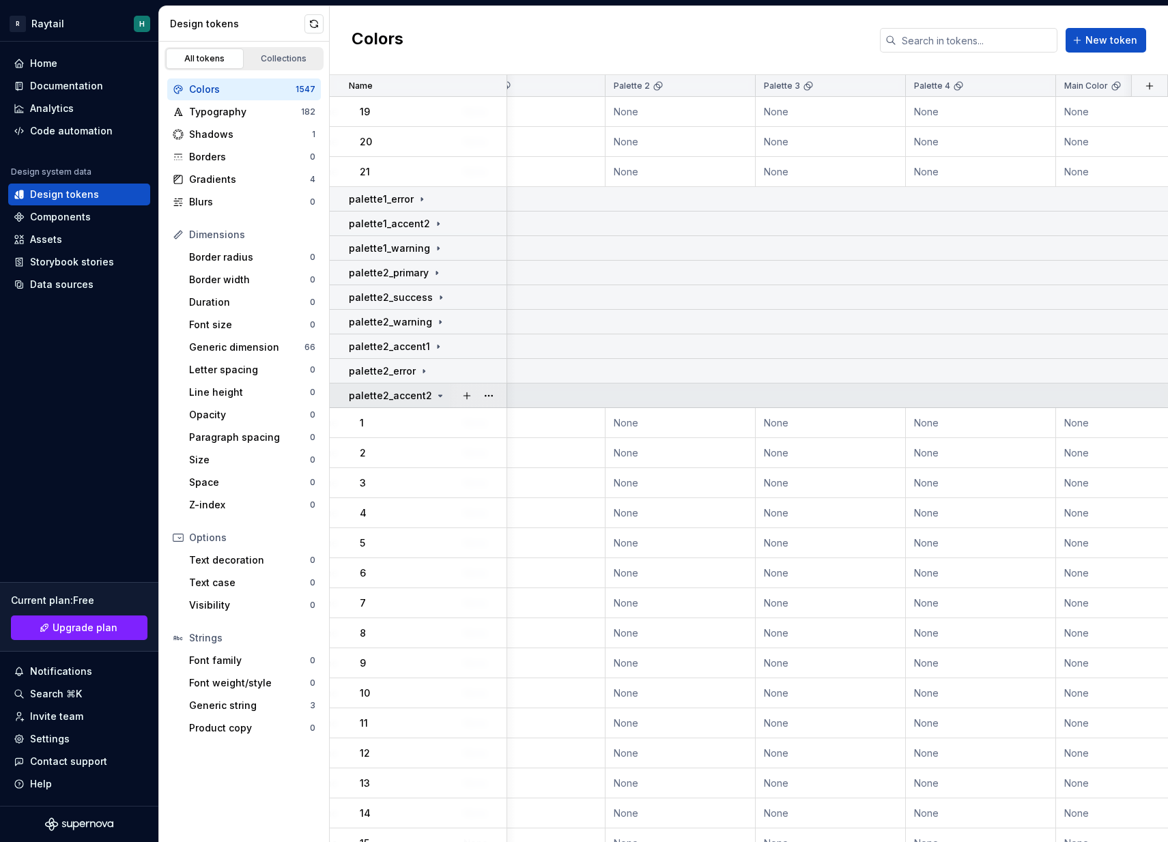
click at [423, 396] on p "palette2_accent2" at bounding box center [390, 396] width 83 height 14
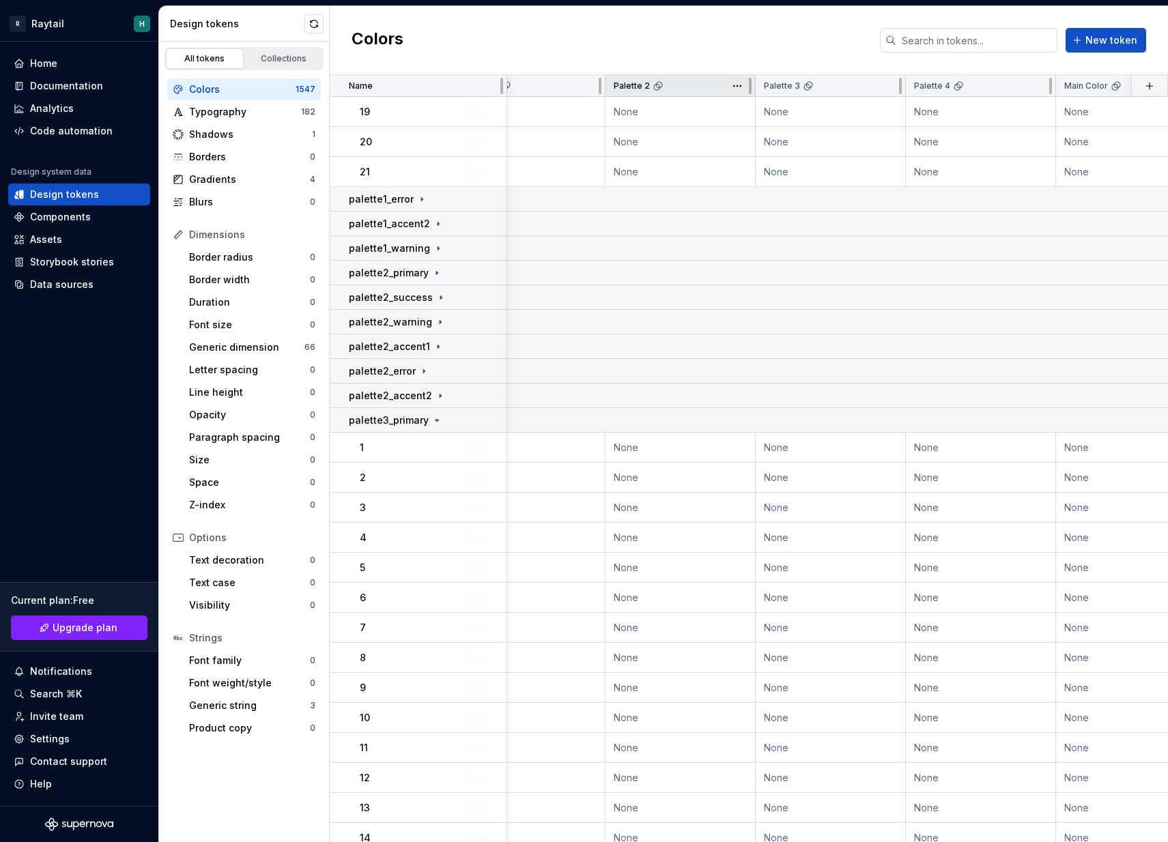
click at [630, 92] on div "Palette 2" at bounding box center [681, 86] width 150 height 22
click at [736, 89] on html "R Raytail H Home Documentation Analytics Code automation Design system data Des…" at bounding box center [584, 421] width 1168 height 842
click at [760, 104] on div "Edit theme" at bounding box center [789, 112] width 116 height 22
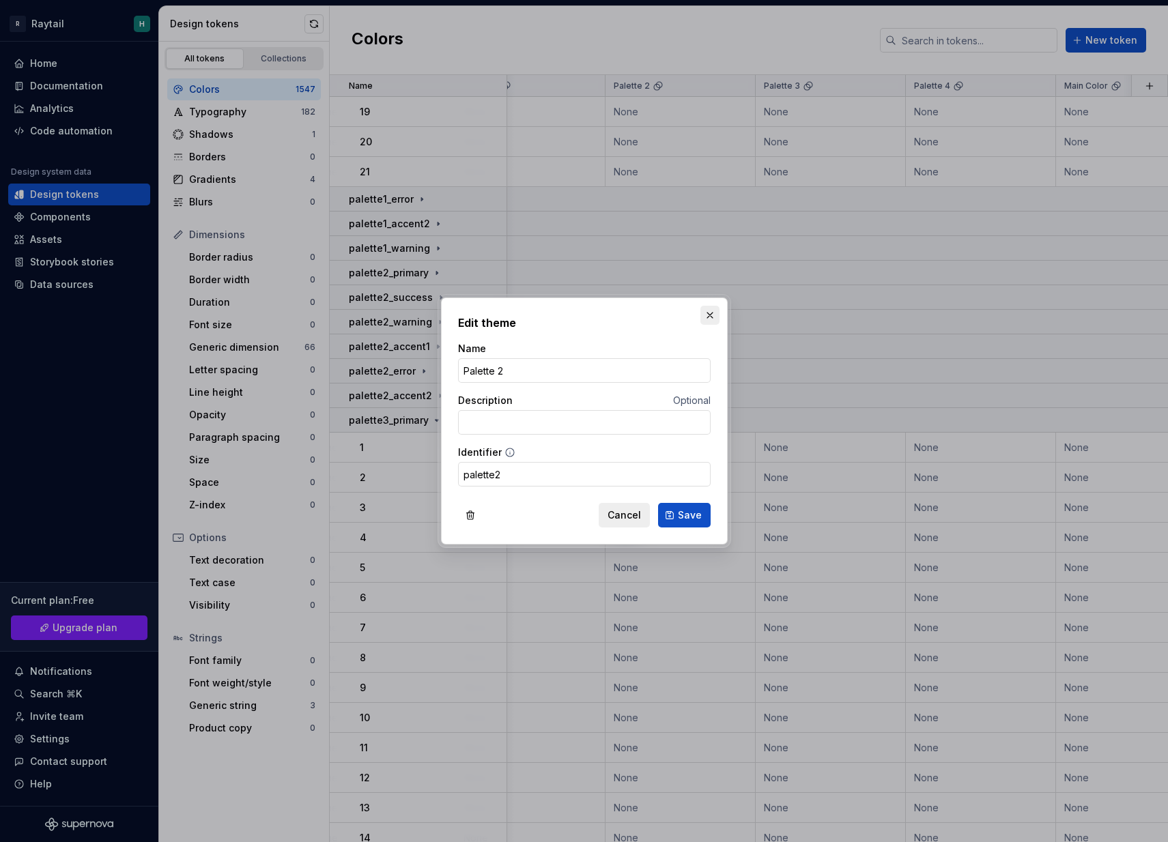
click at [705, 319] on button "button" at bounding box center [709, 315] width 19 height 19
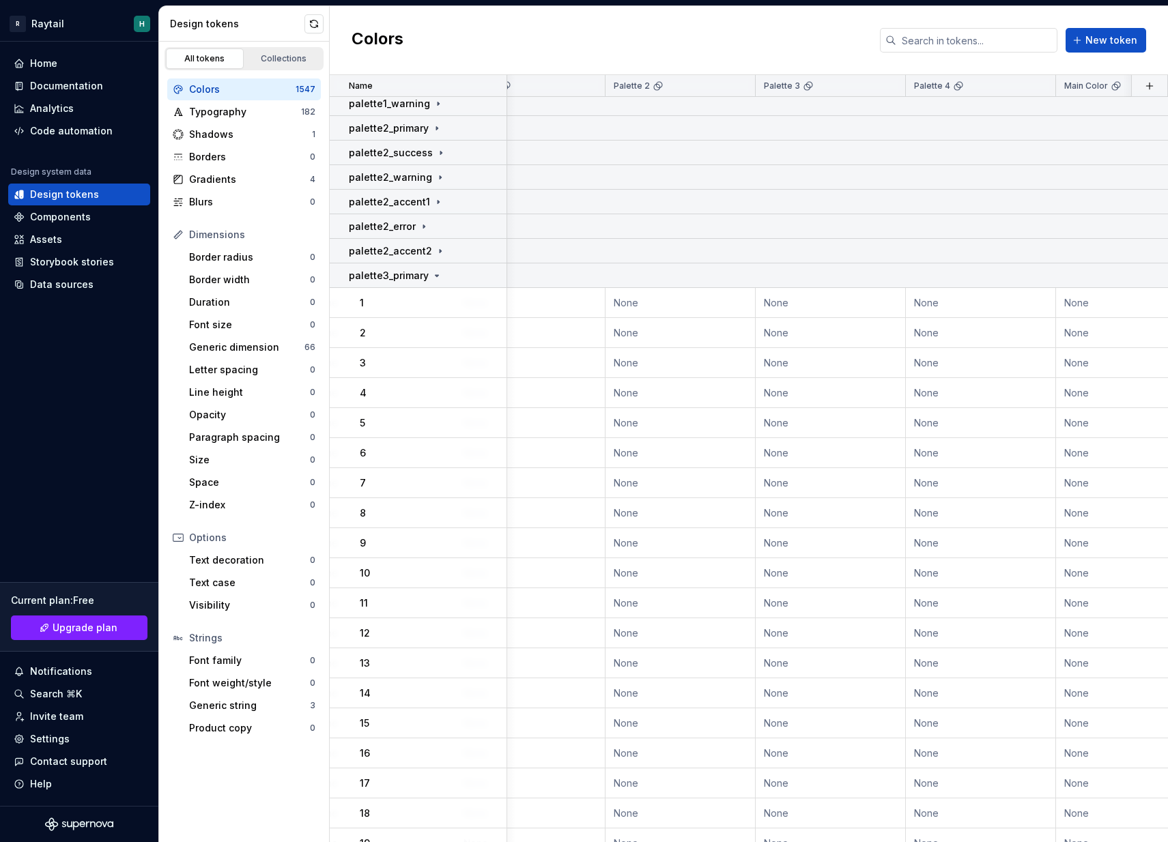
scroll to position [1404, 653]
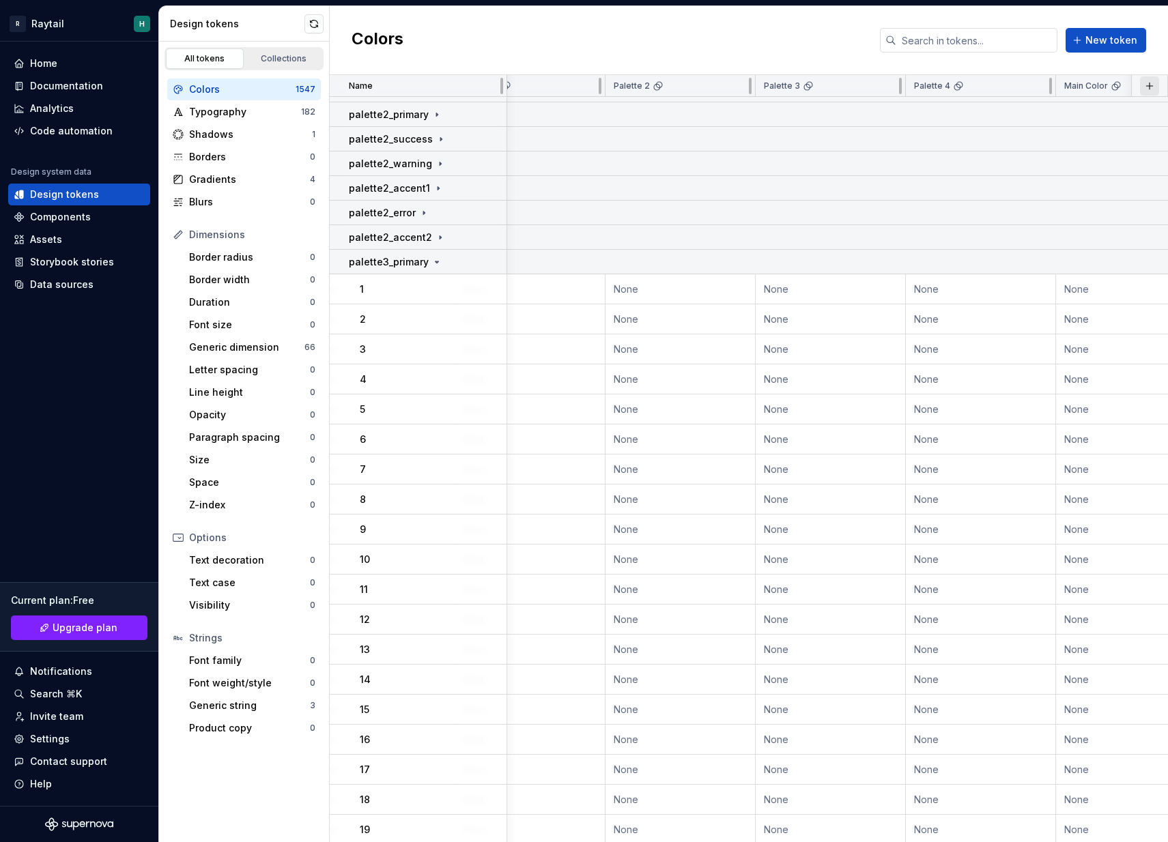
click at [1145, 87] on button "button" at bounding box center [1149, 85] width 19 height 19
click at [1071, 145] on div "New custom property" at bounding box center [1072, 141] width 102 height 14
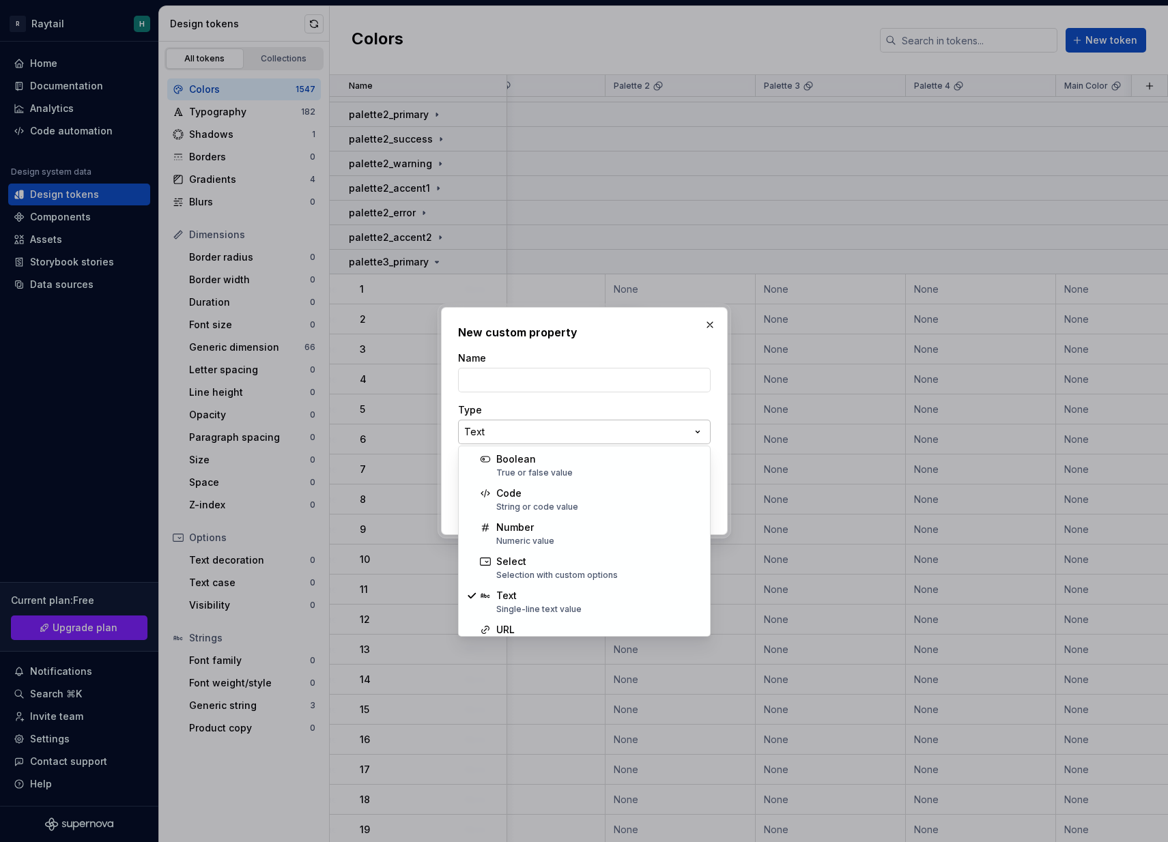
click at [519, 428] on div "**********" at bounding box center [584, 421] width 1168 height 842
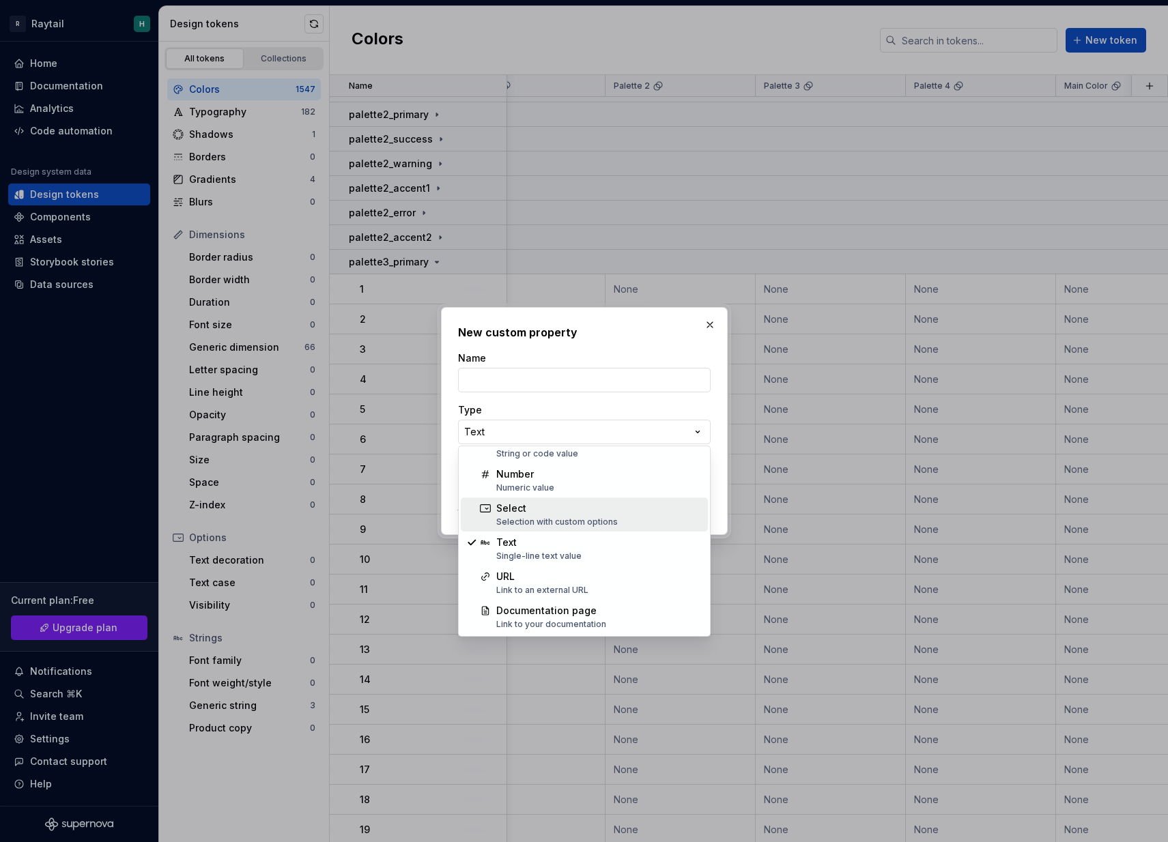
scroll to position [53, 0]
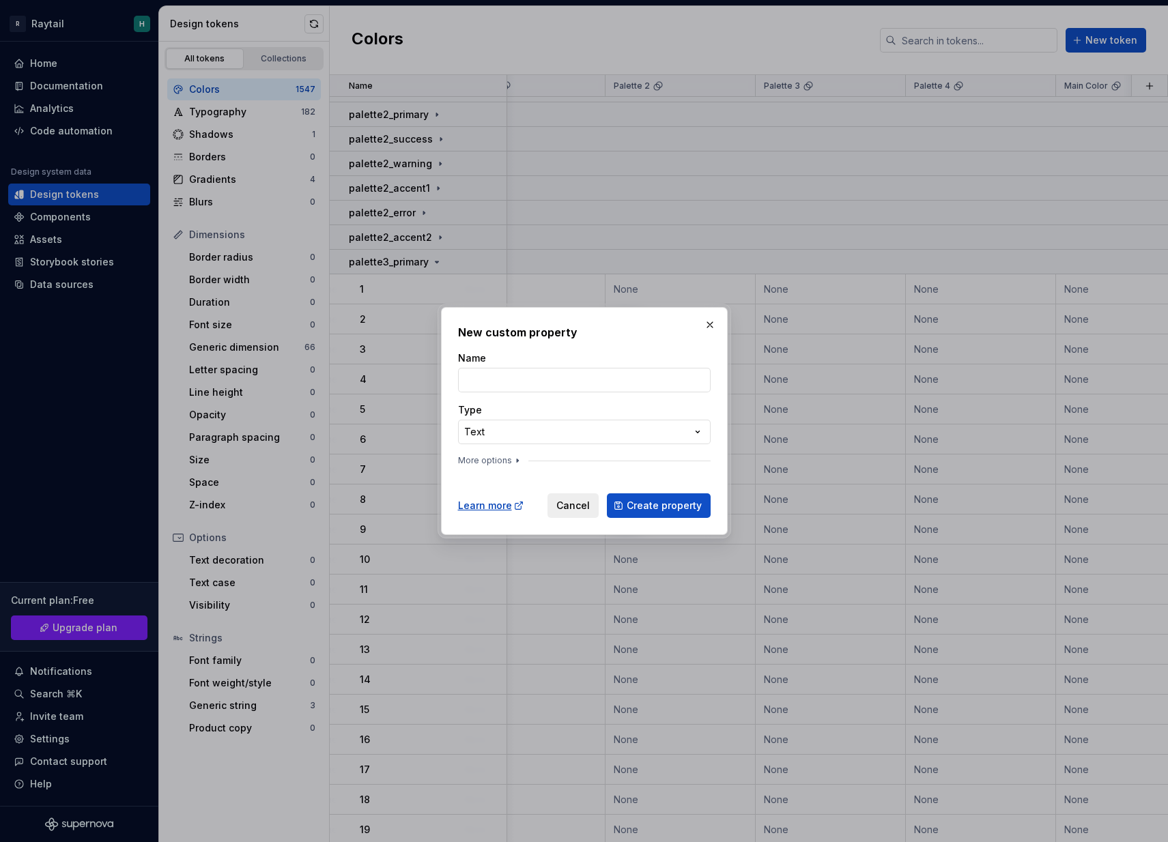
click at [495, 453] on div "**********" at bounding box center [584, 412] width 253 height 120
click at [496, 458] on button "More options" at bounding box center [490, 460] width 65 height 11
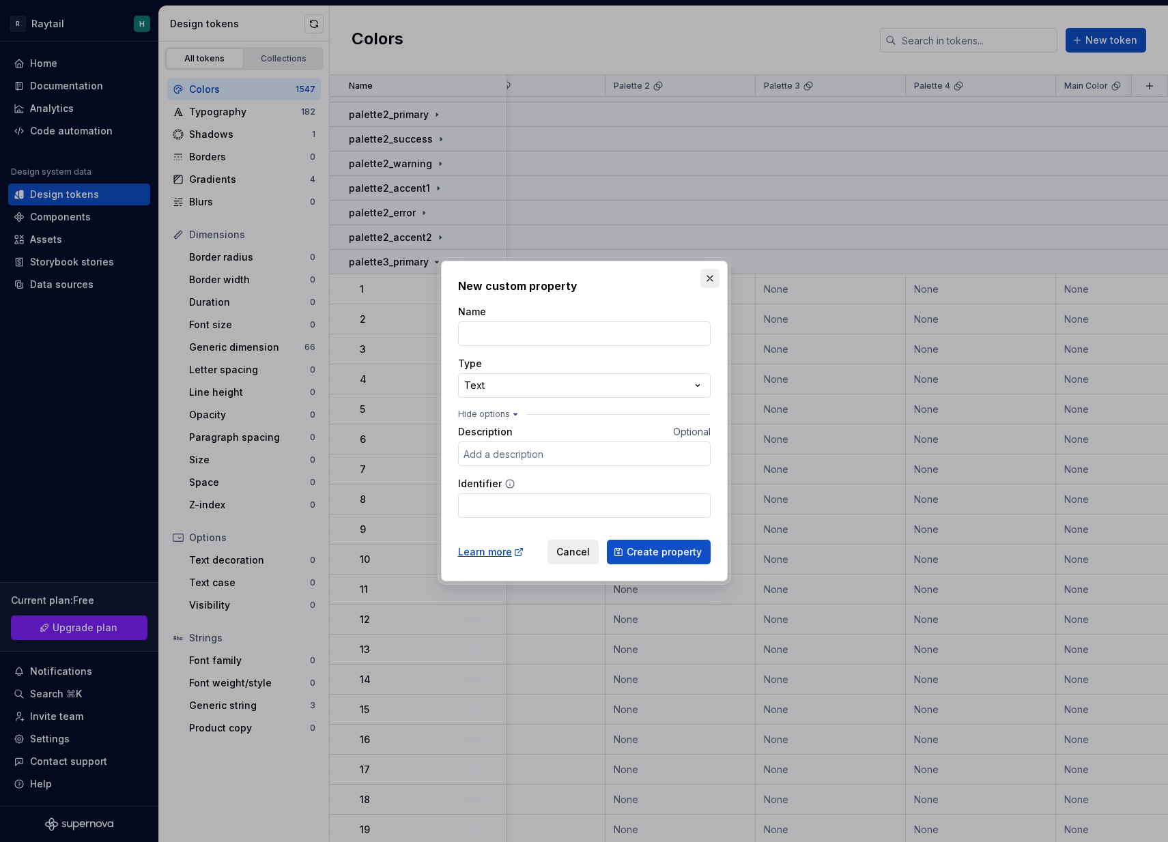
click at [712, 278] on button "button" at bounding box center [709, 278] width 19 height 19
